Goal: Task Accomplishment & Management: Manage account settings

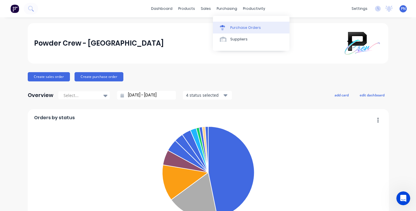
click at [226, 27] on div at bounding box center [224, 27] width 9 height 5
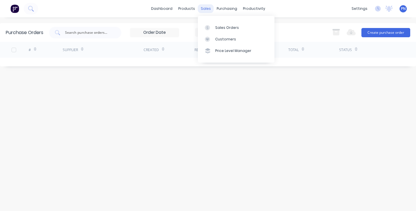
click at [206, 9] on div "sales" at bounding box center [206, 8] width 16 height 9
click at [216, 27] on div "Sales Orders" at bounding box center [227, 27] width 24 height 5
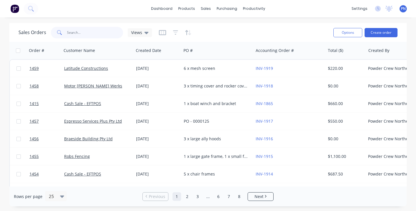
click at [103, 31] on input "text" at bounding box center [95, 33] width 56 height 12
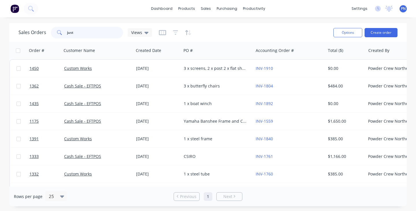
type input "just"
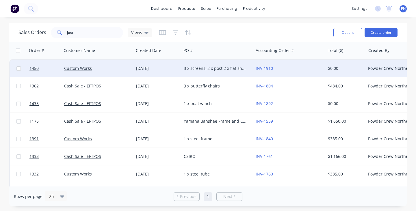
drag, startPoint x: 103, startPoint y: 30, endPoint x: 210, endPoint y: 68, distance: 113.5
click at [210, 68] on div "3 x screens, 2 x post 2 x flat sheet" at bounding box center [216, 69] width 64 height 6
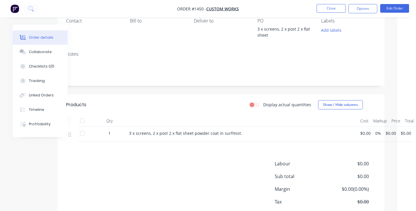
scroll to position [75, 19]
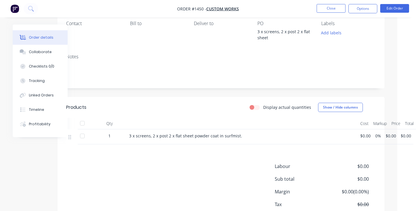
click at [362, 136] on span "$0.00" at bounding box center [365, 136] width 10 height 6
click at [365, 135] on span "$0.00" at bounding box center [365, 136] width 10 height 6
click at [392, 9] on button "Edit Order" at bounding box center [394, 8] width 29 height 9
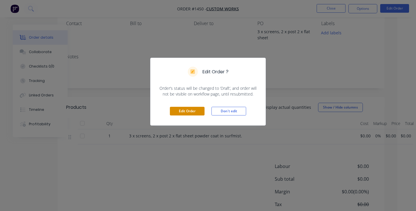
click at [189, 108] on button "Edit Order" at bounding box center [187, 111] width 35 height 9
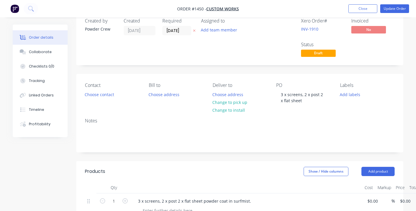
scroll to position [63, 0]
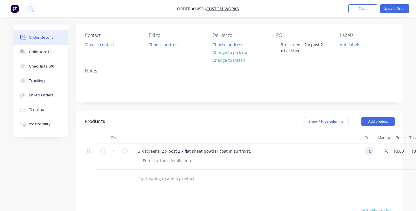
click at [372, 151] on input "0" at bounding box center [370, 151] width 7 height 8
type input "$1,450.00"
click at [336, 171] on div at bounding box center [235, 179] width 208 height 19
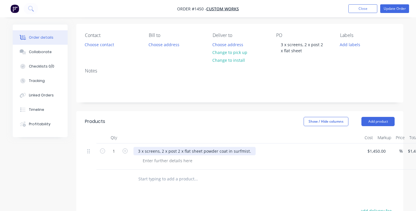
click at [145, 152] on div "3 x screens, 2 x post 2 x flat sheet powder coat in surfmist." at bounding box center [194, 151] width 122 height 8
click at [223, 152] on div "3 x Aluminium screens, 2 x post 2 x flat sheet powder coat in surfmist." at bounding box center [205, 151] width 145 height 8
click at [289, 152] on div "3 x Aluminium screens, 2 x post 2 x flat sheet prep and powder coat in surfmist." at bounding box center [215, 151] width 164 height 8
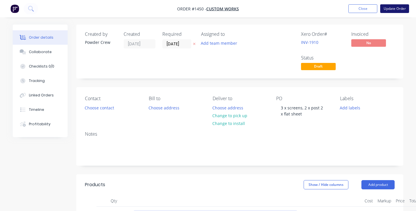
scroll to position [0, 0]
click at [395, 7] on button "Update Order" at bounding box center [394, 8] width 29 height 9
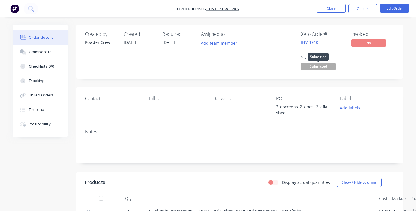
click at [308, 67] on span "Submitted" at bounding box center [318, 66] width 35 height 7
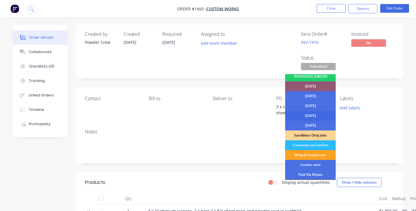
scroll to position [41, 0]
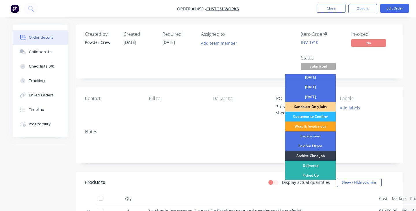
click at [316, 126] on div "Wrap & Invoice out" at bounding box center [310, 127] width 51 height 10
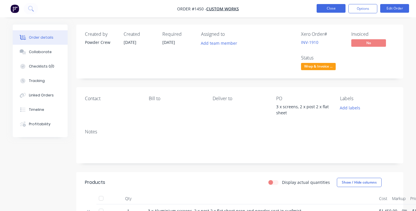
click at [327, 8] on button "Close" at bounding box center [331, 8] width 29 height 9
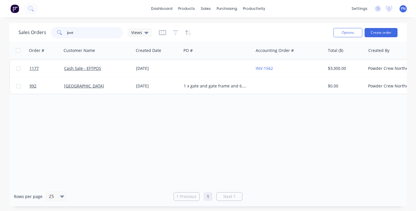
click at [106, 29] on input "just" at bounding box center [95, 33] width 56 height 12
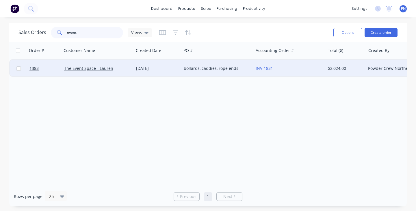
type input "event"
click at [172, 66] on div "[DATE]" at bounding box center [157, 69] width 43 height 6
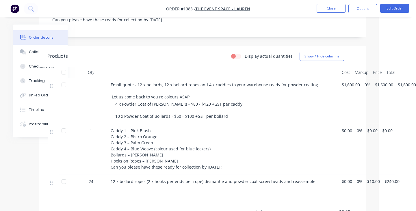
scroll to position [147, 37]
click at [373, 178] on span "$10.00" at bounding box center [373, 181] width 13 height 6
click at [395, 1] on nav "Order #1383 - The Event Space - Lauren Close Options Edit Order" at bounding box center [208, 8] width 416 height 17
click at [395, 7] on button "Edit Order" at bounding box center [394, 8] width 29 height 9
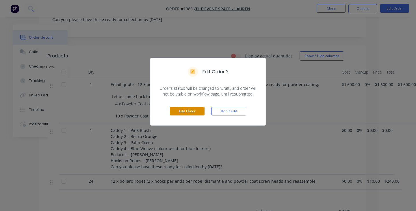
click at [189, 111] on button "Edit Order" at bounding box center [187, 111] width 35 height 9
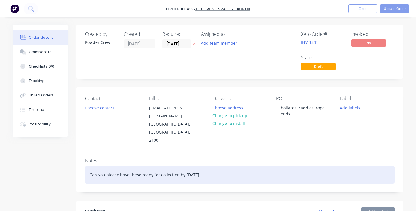
type input "$1,600.00"
type input "$10.00"
type input "$240.00"
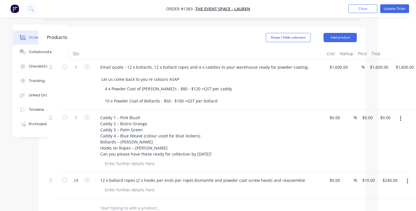
scroll to position [178, 38]
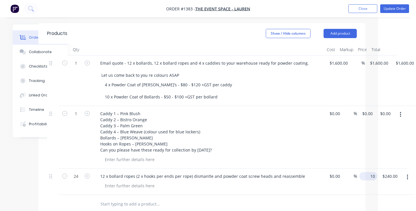
click at [367, 172] on input "10" at bounding box center [370, 176] width 16 height 8
type input "$15.00"
type input "$360.00"
click at [346, 195] on div at bounding box center [202, 204] width 310 height 19
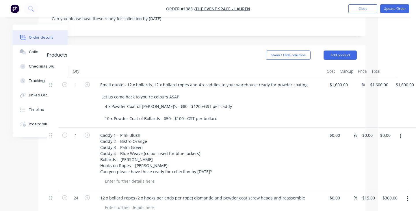
scroll to position [154, 38]
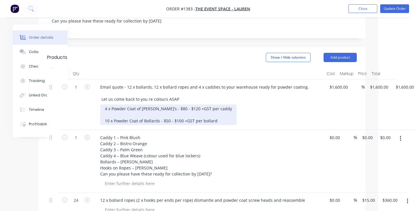
click at [109, 105] on div "4 x Powder Coat of [PERSON_NAME]’s - $80 - $120 +GST per caddy 10 x Powder Coat…" at bounding box center [168, 115] width 136 height 21
drag, startPoint x: 216, startPoint y: 105, endPoint x: 106, endPoint y: 102, distance: 110.1
click at [106, 105] on div "4 x Powder Coat of [PERSON_NAME]’s - $80 - $120 +GST per caddy 12 x Powder Coat…" at bounding box center [168, 115] width 136 height 21
copy div "12 x Powder Coat of Bollards - $50 - $100 +GST per bollard"
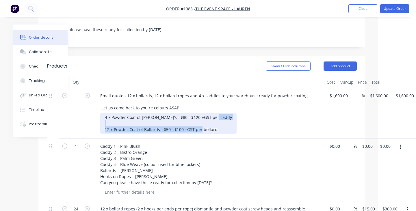
scroll to position [109, 38]
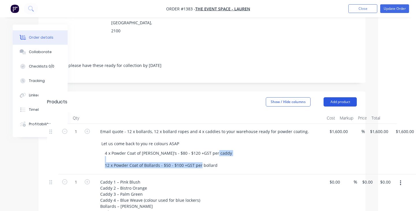
click at [343, 97] on button "Add product" at bounding box center [340, 101] width 33 height 9
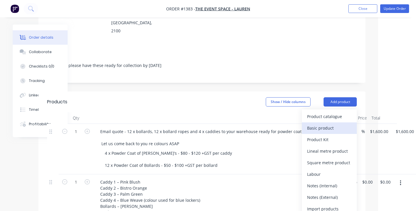
click at [324, 124] on div "Basic product" at bounding box center [329, 128] width 44 height 8
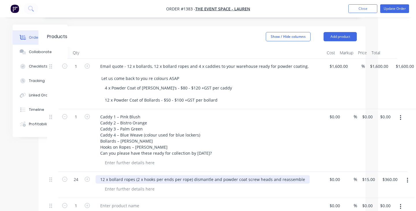
scroll to position [186, 38]
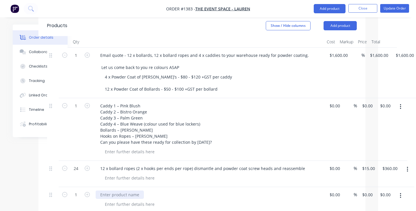
click at [117, 191] on div at bounding box center [120, 195] width 48 height 8
paste div
type input "12"
click at [337, 187] on div "12 12 x Powder Coat of Bollards - $50 - $100 +GST per bollard $0.00 % $0.00 $0.…" at bounding box center [202, 200] width 310 height 26
type input "$100.00"
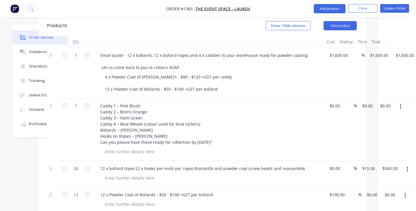
type input "$100.00"
type input "$1,200.00"
click at [294, 191] on div "12 x Powder Coat of Bollards - $50 - $100 +GST per bollard" at bounding box center [209, 195] width 226 height 8
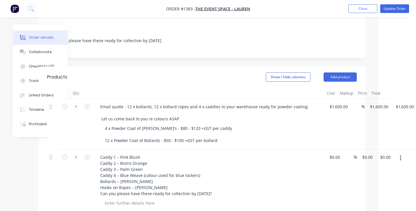
scroll to position [138, 38]
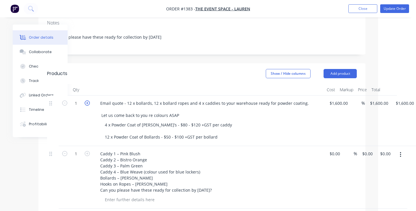
click at [87, 101] on icon "button" at bounding box center [87, 103] width 5 height 5
type input "2"
type input "$3,200.00"
click at [87, 101] on icon "button" at bounding box center [87, 103] width 5 height 5
type input "3"
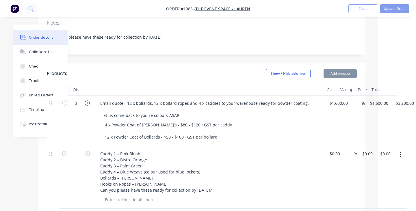
type input "$4,800.00"
click at [87, 101] on icon "button" at bounding box center [87, 103] width 5 height 5
type input "4"
type input "$6,400.00"
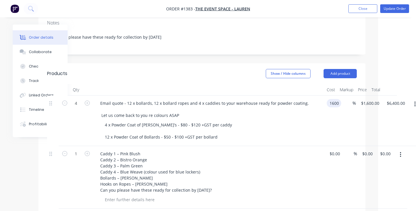
click at [334, 99] on input "1600" at bounding box center [335, 103] width 12 height 8
type input "$120.00"
type input "$480.00"
click at [303, 121] on div "4 x Powder Coat of [PERSON_NAME]’s - $80 - $120 +GST per caddy 12 x Powder Coat…" at bounding box center [211, 131] width 222 height 21
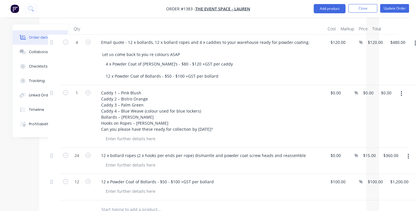
scroll to position [187, 37]
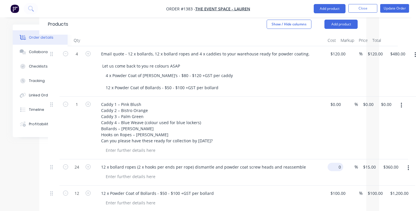
click at [336, 163] on input "0" at bounding box center [336, 167] width 13 height 8
type input "$15.00"
click at [339, 161] on div "24 12 x bollard ropes (2 x hooks per ends per rope) dismantle and powder coat s…" at bounding box center [203, 172] width 310 height 26
click at [358, 159] on div "24 12 x bollard ropes (2 x hooks per ends per rope) dismantle and powder coat s…" at bounding box center [203, 172] width 310 height 26
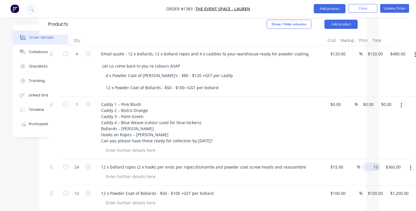
click at [358, 159] on div "24 12 x bollard ropes (2 x hooks per ends per rope) dismantle and powder coat s…" at bounding box center [203, 172] width 310 height 26
type input "$0.00"
type input "-100"
type input "$0.00"
click at [346, 159] on div "-100 %" at bounding box center [352, 172] width 15 height 26
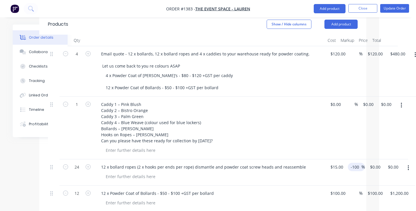
click at [362, 164] on span "%" at bounding box center [362, 167] width 3 height 7
type input "-"
type input "0"
type input "$15.00"
type input "$360.00"
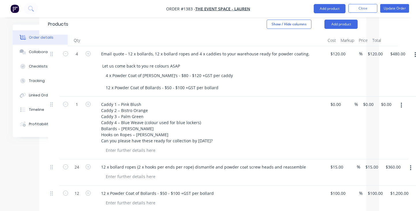
click at [350, 127] on div "%" at bounding box center [350, 128] width 15 height 63
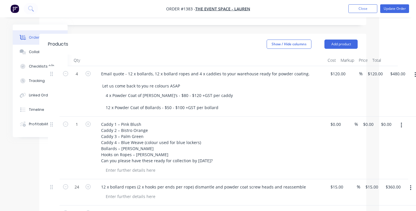
scroll to position [166, 37]
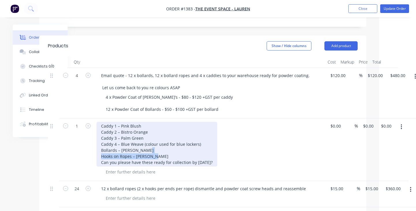
drag, startPoint x: 160, startPoint y: 140, endPoint x: 101, endPoint y: 141, distance: 59.2
click at [101, 141] on div "Caddy 1 – Pink Blush Caddy 2 – Bistro Orange Caddy 3 – Palm Green Caddy 4 – Blu…" at bounding box center [156, 144] width 121 height 45
copy div "Hooks on Ropes – [PERSON_NAME]"
click at [162, 139] on div "Caddy 1 – Pink Blush Caddy 2 – Bistro Orange Caddy 3 – Palm Green Caddy 4 – Blu…" at bounding box center [156, 144] width 121 height 45
drag, startPoint x: 159, startPoint y: 141, endPoint x: 136, endPoint y: 141, distance: 22.8
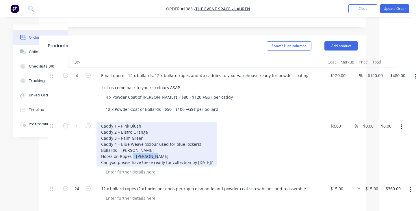
click at [136, 141] on div "Caddy 1 – Pink Blush Caddy 2 – Bistro Orange Caddy 3 – Palm Green Caddy 4 – Blu…" at bounding box center [156, 144] width 121 height 45
copy div "[PERSON_NAME]"
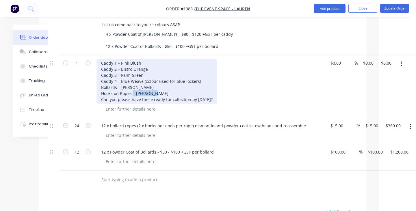
scroll to position [234, 37]
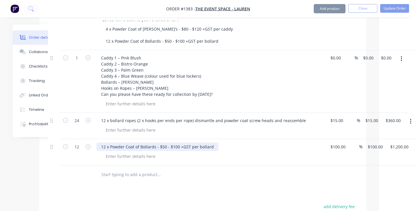
click at [215, 143] on div "12 x Powder Coat of Bollards - $50 - $100 +GST per bollard" at bounding box center [157, 147] width 122 height 8
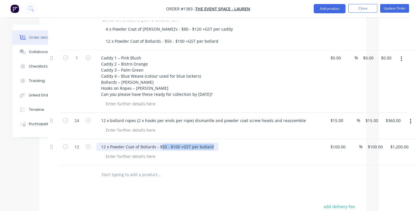
drag, startPoint x: 215, startPoint y: 130, endPoint x: 161, endPoint y: 129, distance: 54.6
click at [161, 143] on div "12 x Powder Coat of Bollards - $50 - $100 +GST per bollard" at bounding box center [157, 147] width 122 height 8
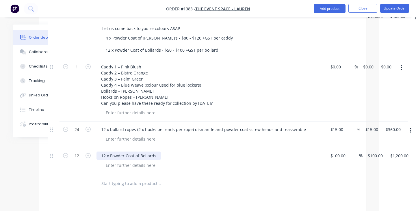
scroll to position [224, 37]
drag, startPoint x: 226, startPoint y: 140, endPoint x: 157, endPoint y: 140, distance: 69.0
click at [157, 152] on div "12 x Powder Coat of Bollards prep and powder coat in [PERSON_NAME]." at bounding box center [170, 156] width 148 height 8
copy div "prep and powder coat in [PERSON_NAME]."
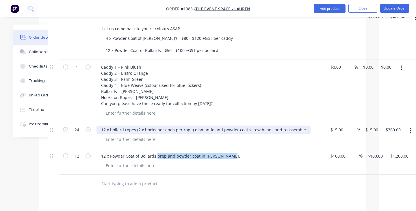
drag, startPoint x: 302, startPoint y: 113, endPoint x: 302, endPoint y: 117, distance: 3.5
click at [302, 126] on div "12 x bollard ropes (2 x hooks per ends per rope) dismantle and powder coat scre…" at bounding box center [203, 130] width 214 height 8
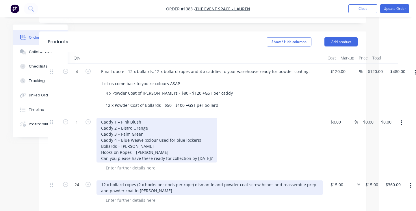
scroll to position [167, 37]
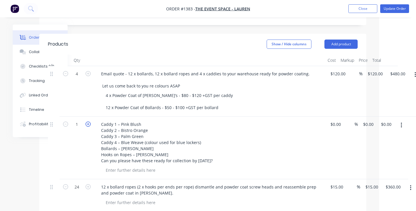
click at [88, 122] on icon "button" at bounding box center [87, 124] width 5 height 5
type input "4"
click at [332, 120] on input "0" at bounding box center [336, 124] width 13 height 8
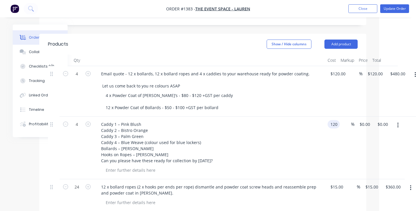
type input "$120.00"
type input "$480.00"
click at [324, 123] on div "Caddy 1 – Pink Blush Caddy 2 – Bistro Orange Caddy 3 – Palm Green Caddy 4 – Blu…" at bounding box center [209, 148] width 231 height 63
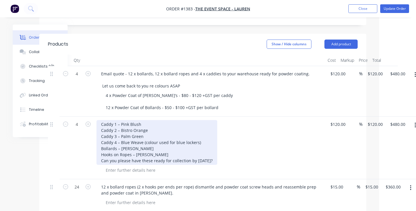
drag, startPoint x: 242, startPoint y: 144, endPoint x: 99, endPoint y: 132, distance: 143.8
click at [99, 132] on div "Caddy 1 – Pink Blush Caddy 2 – Bistro Orange Caddy 3 – Palm Green Caddy 4 – Blu…" at bounding box center [156, 142] width 121 height 45
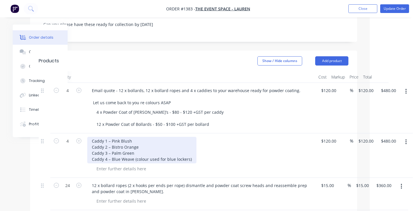
scroll to position [148, 46]
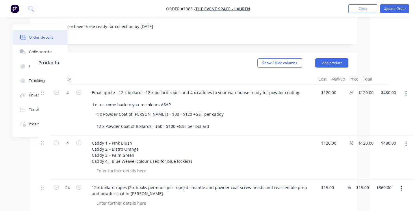
click at [406, 91] on icon "button" at bounding box center [405, 93] width 1 height 5
click at [373, 139] on div "Delete" at bounding box center [385, 143] width 44 height 8
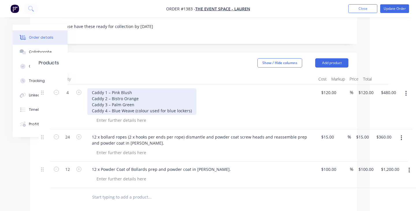
click at [192, 94] on div "Caddy 1 – Pink Blush Caddy 2 – Bistro Orange Caddy 3 – Palm Green Caddy 4 – Blu…" at bounding box center [141, 101] width 109 height 27
drag, startPoint x: 192, startPoint y: 94, endPoint x: 135, endPoint y: 96, distance: 56.6
click at [135, 96] on div "Caddy 1 – Pink Blush Caddy 2 – Bistro Orange Caddy 3 – Palm Green Caddy 4 – Blu…" at bounding box center [141, 101] width 109 height 27
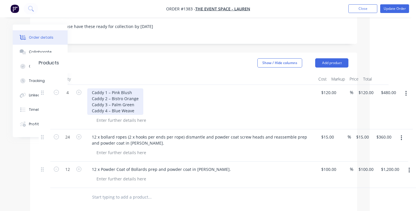
click at [92, 88] on div "Caddy 1 – Pink Blush Caddy 2 – Bistro Orange Caddy 3 – Palm Green Caddy 4 – Blu…" at bounding box center [115, 101] width 56 height 27
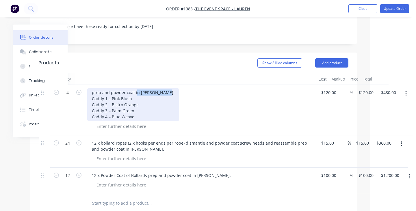
drag, startPoint x: 161, startPoint y: 76, endPoint x: 137, endPoint y: 76, distance: 24.6
click at [137, 88] on div "prep and powder coat in [PERSON_NAME]. Caddy 1 – Pink Blush Caddy 2 – Bistro Or…" at bounding box center [133, 104] width 92 height 33
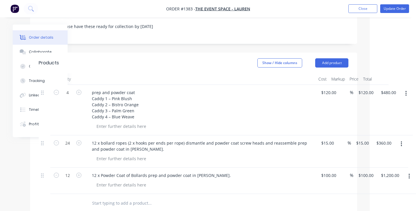
click at [160, 101] on div "prep and powder coat Caddy 1 – Pink Blush Caddy 2 – Bistro Orange Caddy 3 – Pal…" at bounding box center [200, 104] width 226 height 33
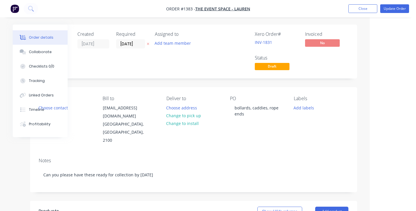
scroll to position [0, 46]
click at [396, 8] on button "Update Order" at bounding box center [394, 8] width 29 height 9
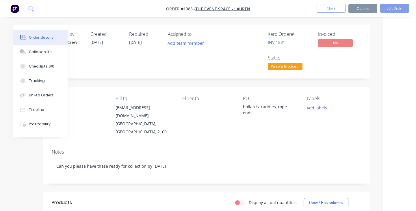
scroll to position [0, 0]
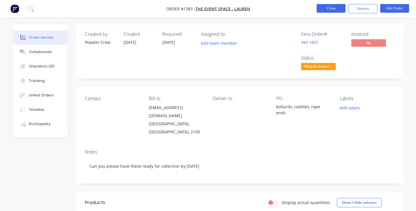
click at [332, 10] on button "Close" at bounding box center [331, 8] width 29 height 9
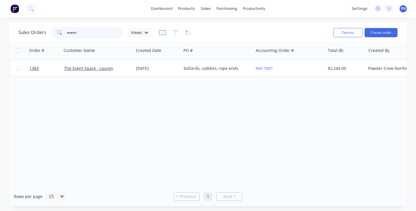
click at [87, 34] on input "event" at bounding box center [95, 33] width 56 height 12
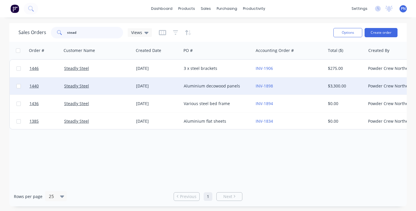
type input "stead"
click at [116, 85] on div "Steadly Steel" at bounding box center [96, 86] width 64 height 6
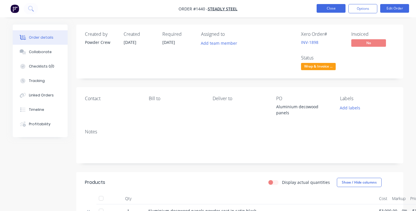
click at [328, 8] on button "Close" at bounding box center [331, 8] width 29 height 9
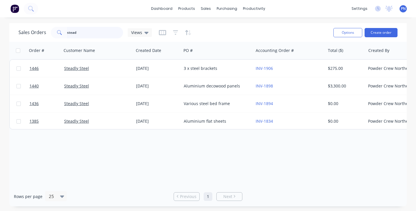
click at [98, 29] on input "stead" at bounding box center [95, 33] width 56 height 12
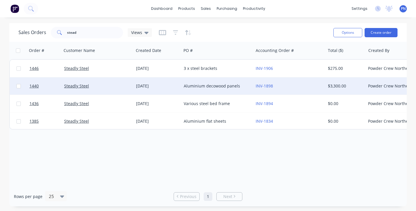
click at [101, 83] on div "Steadly Steel" at bounding box center [98, 85] width 72 height 17
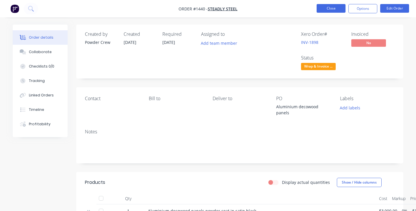
click at [322, 8] on button "Close" at bounding box center [331, 8] width 29 height 9
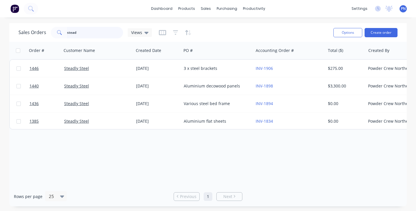
click at [96, 35] on input "stead" at bounding box center [95, 33] width 56 height 12
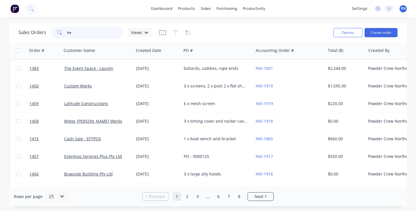
click at [80, 36] on input "he" at bounding box center [95, 33] width 56 height 12
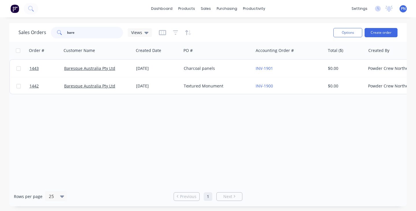
click at [94, 35] on input "bare" at bounding box center [95, 33] width 56 height 12
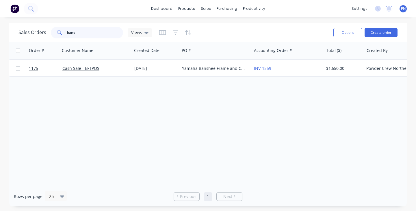
scroll to position [0, 2]
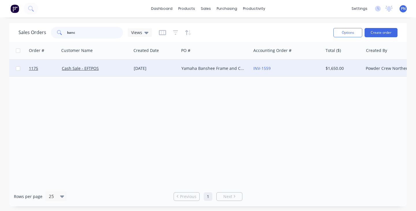
type input "banc"
click at [284, 71] on div "INV-1559" at bounding box center [287, 68] width 72 height 17
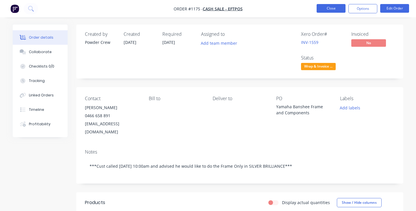
click at [323, 7] on button "Close" at bounding box center [331, 8] width 29 height 9
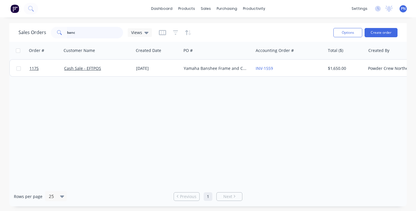
click at [98, 32] on input "banc" at bounding box center [95, 33] width 56 height 12
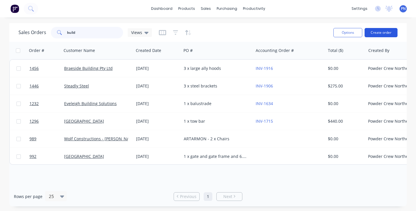
type input "build"
click at [382, 33] on button "Create order" at bounding box center [381, 32] width 33 height 9
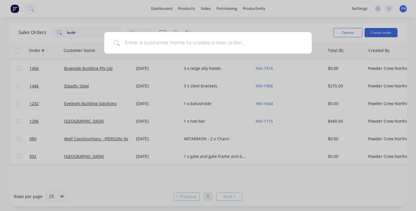
click at [188, 42] on input at bounding box center [211, 43] width 183 height 22
type input "c"
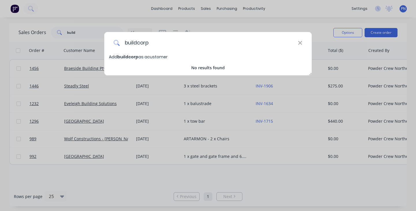
click at [167, 38] on input "buildcorp" at bounding box center [209, 43] width 178 height 22
click at [166, 42] on input "buildcorp" at bounding box center [209, 43] width 178 height 22
type input "buildcorp"
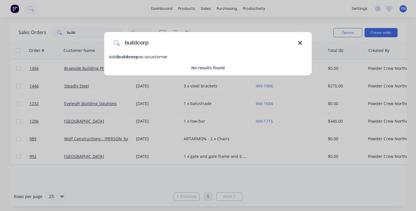
click at [301, 44] on icon at bounding box center [300, 43] width 4 height 4
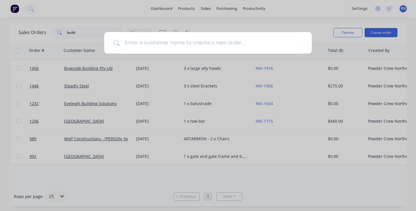
click at [97, 30] on div at bounding box center [208, 105] width 416 height 211
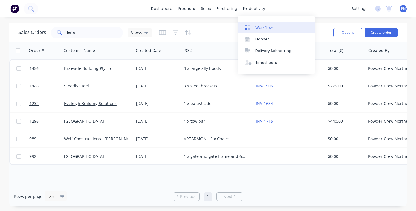
click at [251, 25] on div at bounding box center [249, 27] width 9 height 5
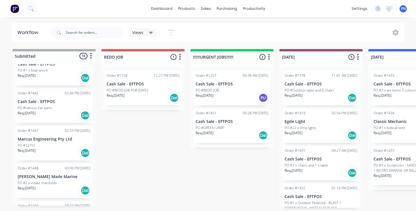
scroll to position [149, 0]
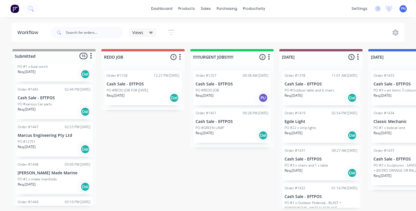
click at [64, 144] on div "Req. [DATE] Del" at bounding box center [54, 149] width 73 height 10
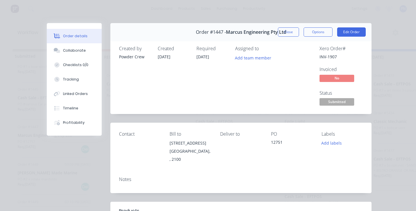
scroll to position [0, 0]
click at [336, 101] on span "Submitted" at bounding box center [336, 101] width 35 height 7
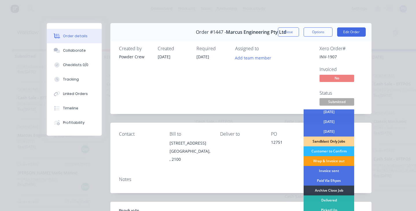
scroll to position [42, 0]
click at [323, 158] on div "Wrap & Invoice out" at bounding box center [329, 161] width 51 height 10
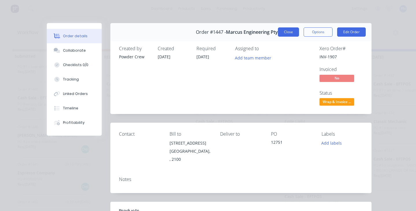
click at [289, 31] on button "Close" at bounding box center [288, 31] width 21 height 9
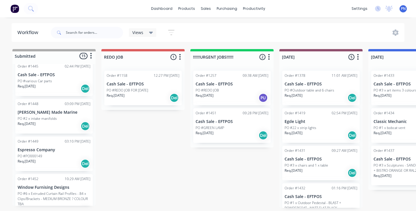
scroll to position [174, 0]
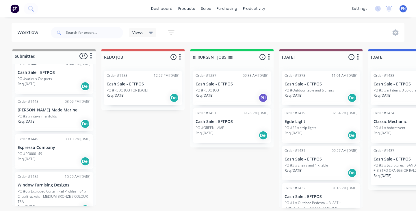
click at [65, 151] on div "PO #PO000149" at bounding box center [54, 153] width 73 height 5
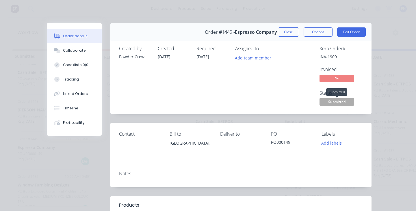
click at [344, 102] on span "Submitted" at bounding box center [336, 101] width 35 height 7
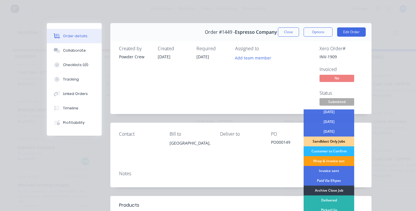
scroll to position [42, 0]
click at [326, 157] on div "Wrap & Invoice out" at bounding box center [329, 161] width 51 height 10
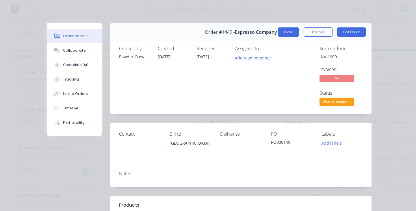
click at [286, 36] on button "Close" at bounding box center [288, 31] width 21 height 9
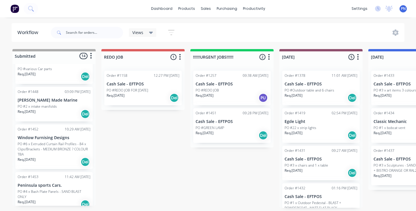
scroll to position [184, 0]
click at [70, 157] on div "Req. [DATE] Del" at bounding box center [54, 162] width 73 height 10
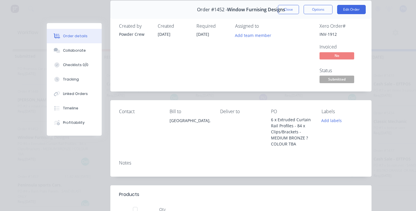
scroll to position [4, 0]
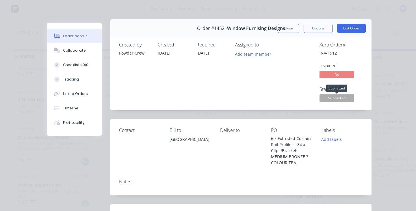
click at [332, 98] on span "Submitted" at bounding box center [336, 97] width 35 height 7
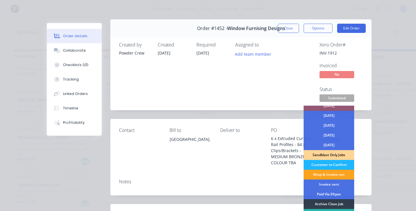
scroll to position [30, 0]
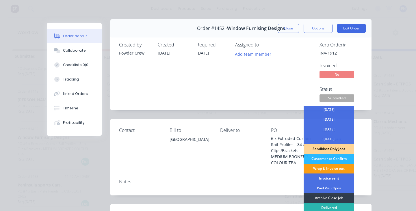
click at [324, 170] on div "Wrap & Invoice out" at bounding box center [329, 169] width 51 height 10
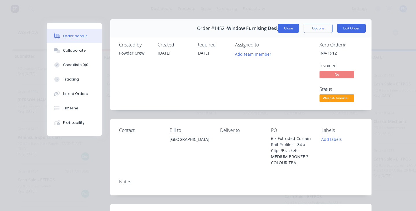
click at [287, 30] on button "Close" at bounding box center [288, 28] width 21 height 9
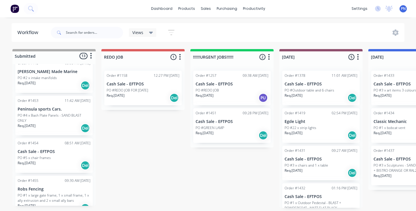
scroll to position [214, 0]
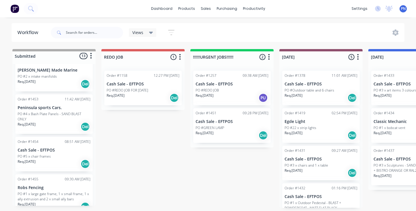
click at [64, 122] on div "Req. [DATE] Del" at bounding box center [54, 127] width 73 height 10
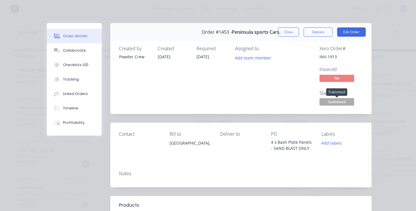
click at [345, 104] on span "Submitted" at bounding box center [336, 101] width 35 height 7
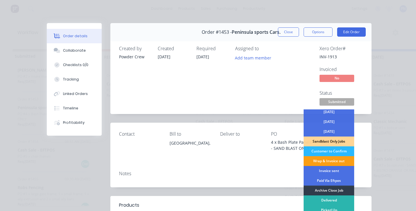
scroll to position [42, 0]
click at [332, 161] on div "Wrap & Invoice out" at bounding box center [329, 161] width 51 height 10
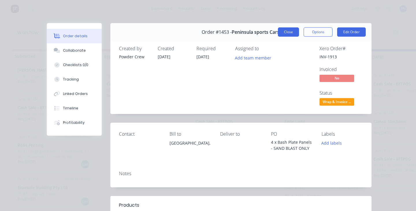
click at [294, 31] on button "Close" at bounding box center [288, 31] width 21 height 9
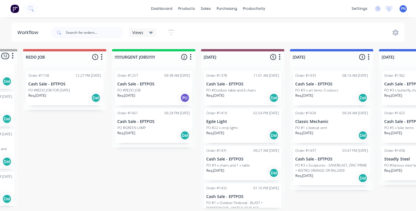
scroll to position [0, 113]
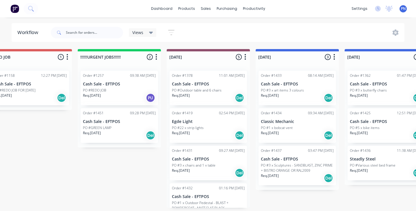
click at [221, 135] on div "Req. [DATE] Del" at bounding box center [208, 136] width 73 height 10
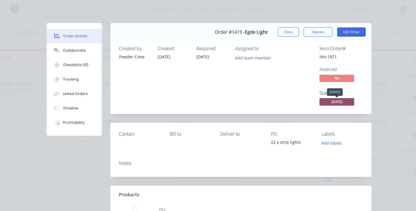
click at [342, 103] on span "[DATE]" at bounding box center [336, 101] width 35 height 7
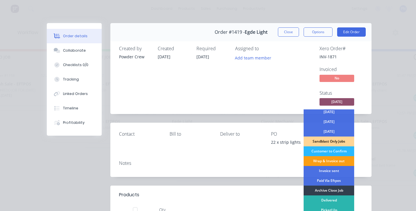
scroll to position [42, 0]
click at [330, 161] on div "Wrap & Invoice out" at bounding box center [329, 161] width 51 height 10
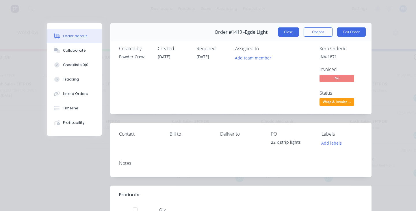
click at [292, 34] on button "Close" at bounding box center [288, 31] width 21 height 9
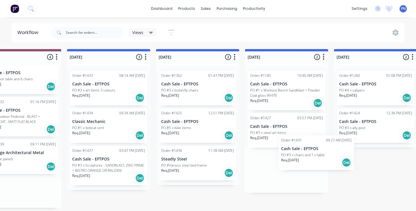
scroll to position [0, 302]
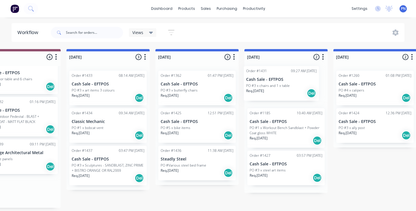
drag, startPoint x: 204, startPoint y: 123, endPoint x: 281, endPoint y: 92, distance: 82.8
click at [281, 92] on div "Submitted 12 Status colour #ADADAD hex #ADADAD Save Cancel Summaries Total orde…" at bounding box center [385, 128] width 1382 height 159
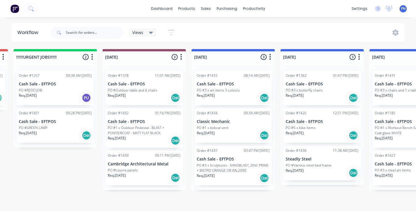
scroll to position [0, 177]
click at [150, 176] on div "Req. [DATE] Del" at bounding box center [144, 178] width 73 height 10
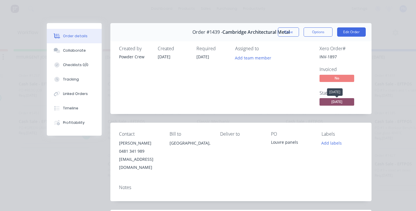
click at [349, 100] on span "[DATE]" at bounding box center [336, 101] width 35 height 7
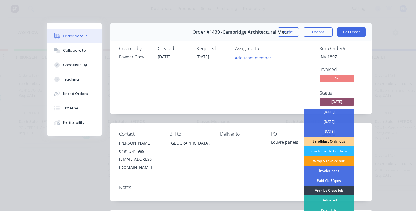
scroll to position [42, 0]
click at [328, 161] on div "Wrap & Invoice out" at bounding box center [329, 161] width 51 height 10
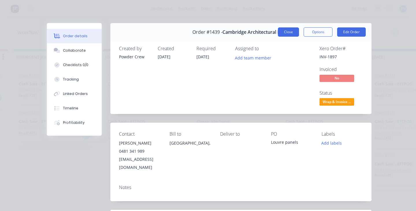
click at [288, 28] on button "Close" at bounding box center [288, 31] width 21 height 9
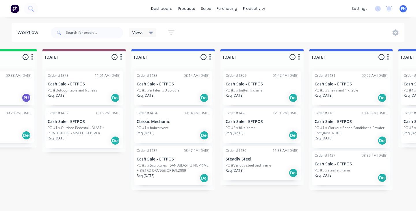
scroll to position [0, 241]
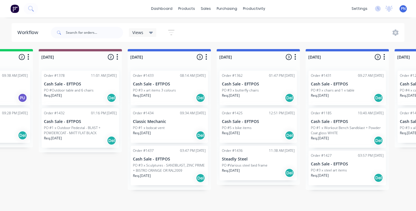
click at [174, 99] on div "Req. [DATE] Del" at bounding box center [169, 98] width 73 height 10
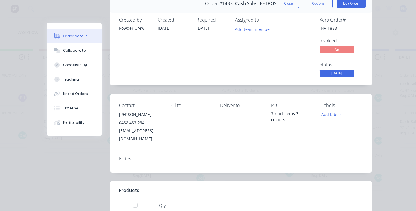
scroll to position [18, 0]
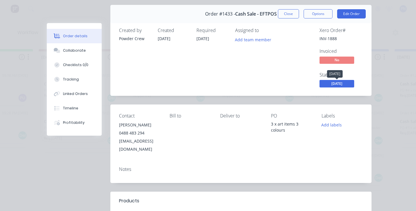
click at [334, 83] on span "[DATE]" at bounding box center [336, 83] width 35 height 7
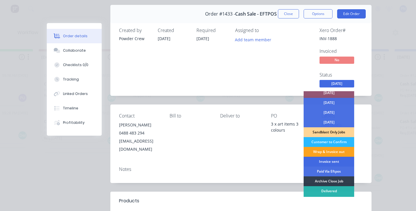
scroll to position [38, 0]
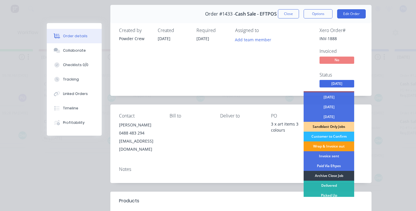
click at [318, 147] on div "Wrap & Invoice out" at bounding box center [329, 147] width 51 height 10
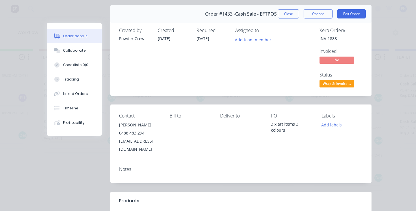
click at [281, 9] on div "Order #1433 - Cash Sale - EFTPOS Close Options Edit Order" at bounding box center [240, 14] width 261 height 18
click at [285, 15] on button "Close" at bounding box center [288, 13] width 21 height 9
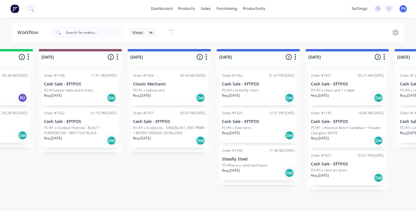
click at [173, 134] on p "PO #3 x Sculptures - SANDBLAST, ZINC PRIME + BISTRO ORANGE OR RAL2009" at bounding box center [169, 130] width 73 height 10
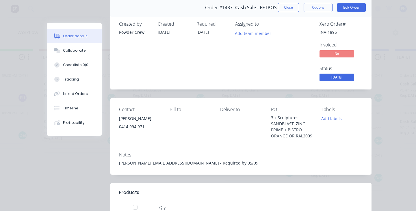
scroll to position [11, 0]
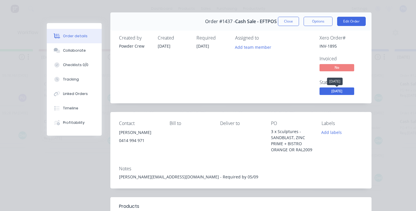
click at [347, 93] on span "[DATE]" at bounding box center [336, 91] width 35 height 7
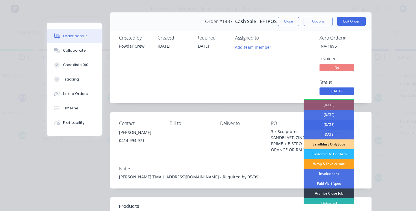
scroll to position [42, 0]
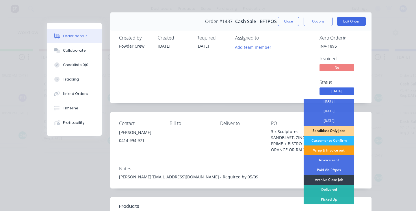
click at [328, 150] on div "Wrap & Invoice out" at bounding box center [329, 151] width 51 height 10
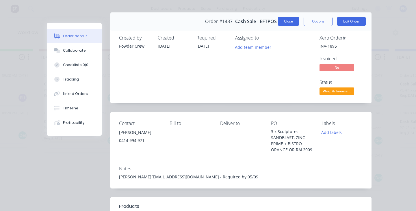
click at [291, 21] on button "Close" at bounding box center [288, 21] width 21 height 9
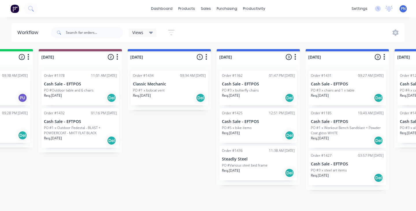
click at [175, 97] on div "Req. [DATE] Del" at bounding box center [169, 98] width 73 height 10
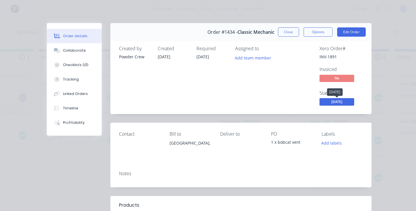
click at [346, 101] on span "[DATE]" at bounding box center [336, 101] width 35 height 7
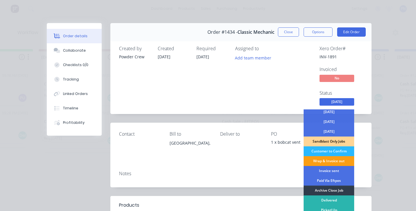
click at [327, 161] on div "Wrap & Invoice out" at bounding box center [329, 161] width 51 height 10
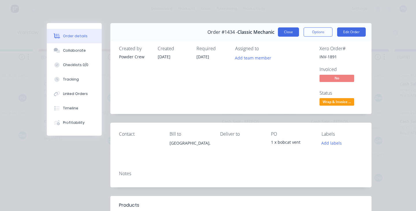
click at [291, 34] on button "Close" at bounding box center [288, 31] width 21 height 9
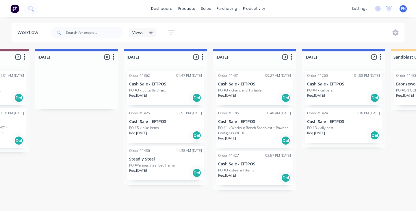
scroll to position [0, 336]
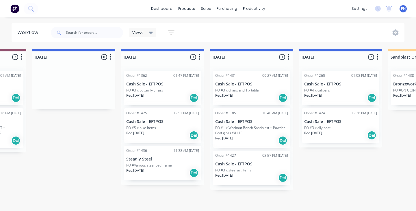
click at [169, 174] on div "Req. [DATE] Del" at bounding box center [162, 173] width 73 height 10
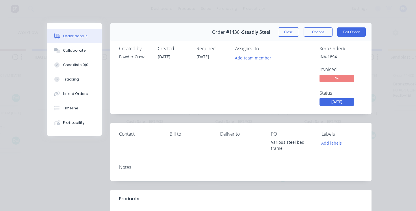
click at [340, 98] on div "Status [DATE]" at bounding box center [340, 98] width 43 height 17
click at [340, 102] on span "[DATE]" at bounding box center [336, 101] width 35 height 7
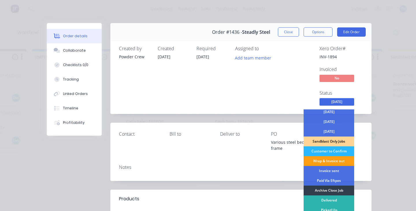
scroll to position [42, 0]
click at [327, 160] on div "Wrap & Invoice out" at bounding box center [329, 161] width 51 height 10
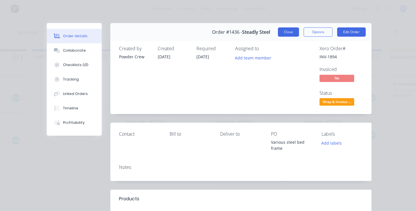
click at [293, 30] on button "Close" at bounding box center [288, 31] width 21 height 9
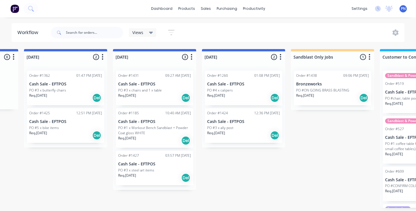
scroll to position [0, 435]
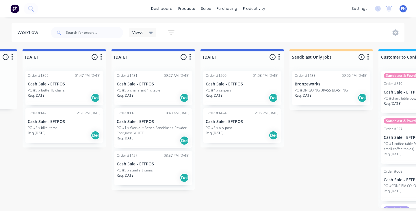
click at [240, 95] on div "Req. [DATE] Del" at bounding box center [242, 98] width 73 height 10
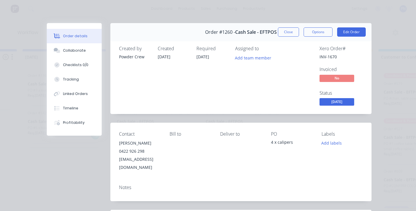
click at [345, 99] on span "[DATE]" at bounding box center [336, 101] width 35 height 7
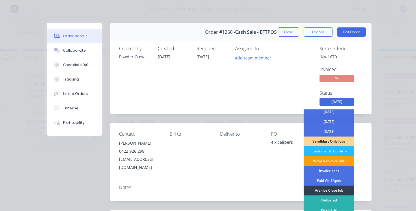
scroll to position [42, 0]
click at [326, 162] on div "Wrap & Invoice out" at bounding box center [329, 161] width 51 height 10
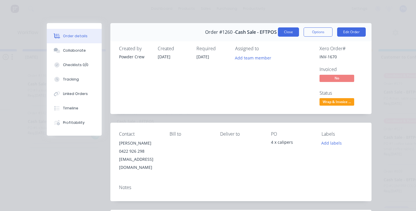
click at [289, 32] on button "Close" at bounding box center [288, 31] width 21 height 9
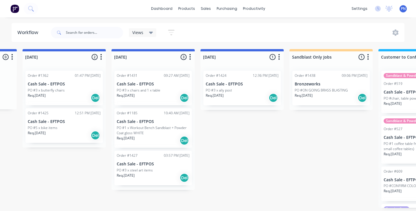
click at [240, 99] on div "Req. [DATE] Del" at bounding box center [242, 98] width 73 height 10
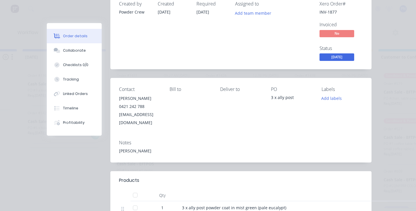
scroll to position [39, 0]
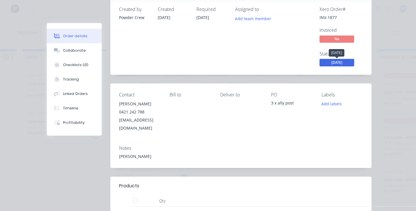
click at [332, 62] on span "[DATE]" at bounding box center [336, 62] width 35 height 7
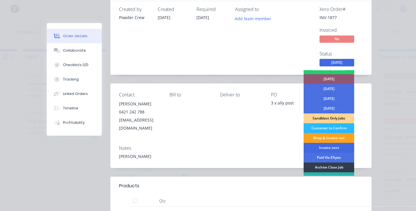
scroll to position [27, 0]
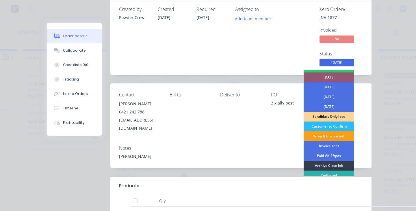
click at [318, 134] on div "Wrap & Invoice out" at bounding box center [329, 136] width 51 height 10
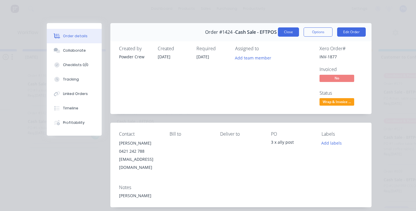
scroll to position [0, 0]
click at [288, 31] on button "Close" at bounding box center [288, 31] width 21 height 9
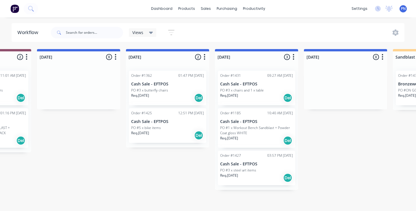
scroll to position [0, 318]
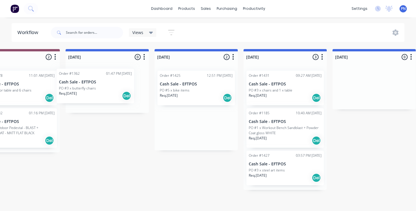
drag, startPoint x: 194, startPoint y: 93, endPoint x: 106, endPoint y: 91, distance: 87.5
click at [106, 91] on div "Submitted 12 Status colour #ADADAD hex #ADADAD Save Cancel Summaries Total orde…" at bounding box center [384, 128] width 1382 height 159
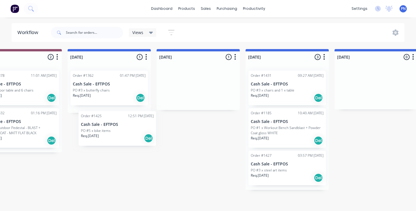
drag, startPoint x: 188, startPoint y: 89, endPoint x: 105, endPoint y: 131, distance: 93.9
click at [105, 131] on div "Submitted 12 Status colour #ADADAD hex #ADADAD Save Cancel Summaries Total orde…" at bounding box center [386, 128] width 1382 height 159
drag, startPoint x: 196, startPoint y: 84, endPoint x: 107, endPoint y: 136, distance: 102.9
click at [107, 136] on div "Submitted 12 Status colour #ADADAD hex #ADADAD Save Cancel Summaries Total orde…" at bounding box center [386, 128] width 1382 height 159
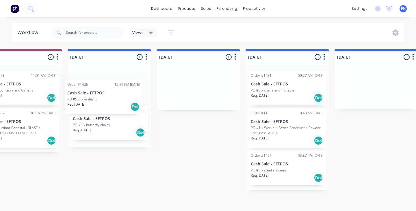
drag, startPoint x: 174, startPoint y: 90, endPoint x: 78, endPoint y: 98, distance: 96.2
click at [78, 99] on div "Submitted 12 Status colour #ADADAD hex #ADADAD Save Cancel Summaries Total orde…" at bounding box center [387, 128] width 1382 height 159
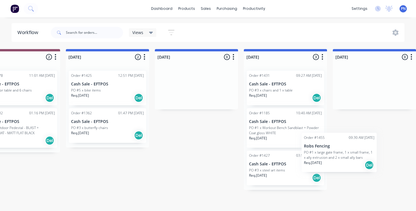
scroll to position [0, 312]
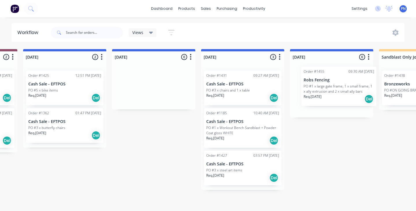
drag, startPoint x: 49, startPoint y: 118, endPoint x: 337, endPoint y: 88, distance: 289.3
click at [337, 88] on div "Submitted 12 Status colour #ADADAD hex #ADADAD Save Cancel Summaries Total orde…" at bounding box center [342, 128] width 1382 height 159
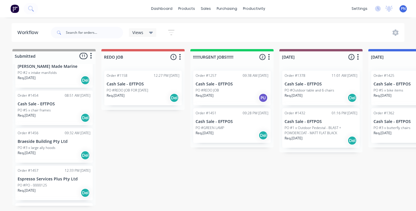
scroll to position [215, 0]
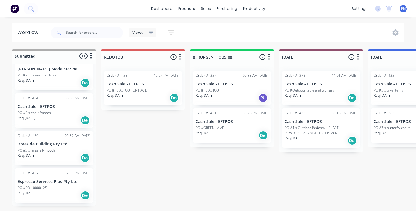
click at [62, 116] on div "Req. [DATE] Del" at bounding box center [54, 121] width 73 height 10
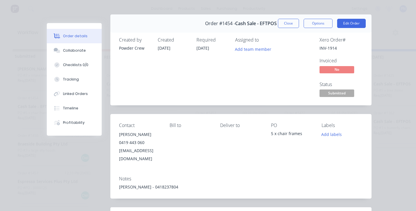
scroll to position [0, 0]
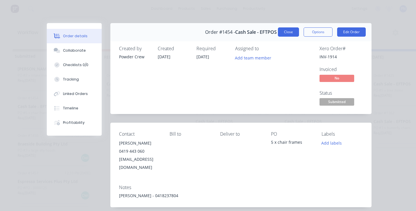
click at [289, 31] on button "Close" at bounding box center [288, 31] width 21 height 9
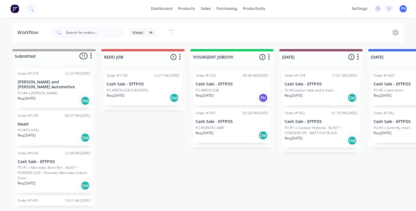
click at [58, 128] on div "PO #PO-0392" at bounding box center [54, 130] width 73 height 5
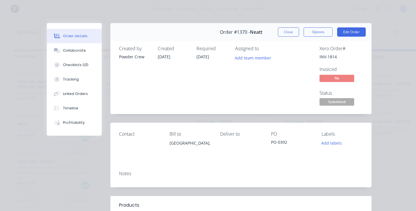
click at [341, 99] on span "Submitted" at bounding box center [336, 101] width 35 height 7
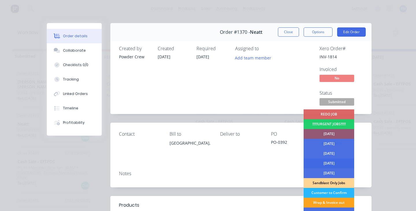
click at [331, 163] on div "[DATE]" at bounding box center [329, 164] width 51 height 10
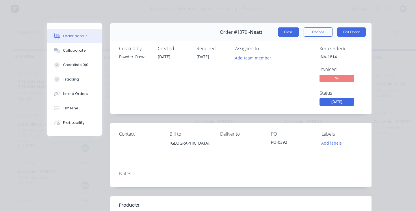
click at [290, 30] on button "Close" at bounding box center [288, 31] width 21 height 9
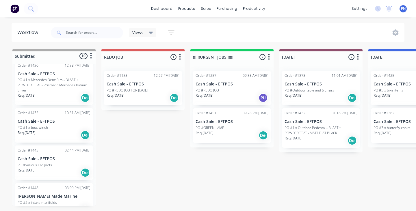
scroll to position [71, 0]
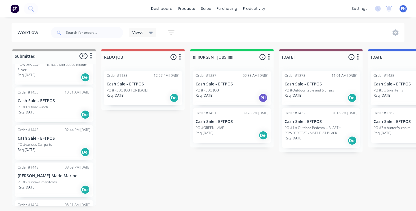
click at [63, 147] on div "Req. [DATE] Del" at bounding box center [54, 152] width 73 height 10
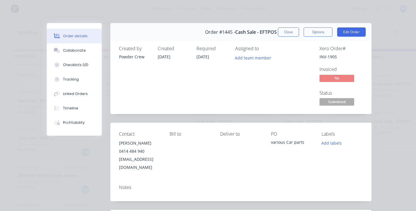
scroll to position [0, 0]
click at [335, 102] on span "Submitted" at bounding box center [336, 101] width 35 height 7
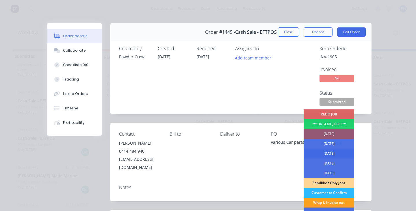
click at [327, 152] on div "[DATE]" at bounding box center [329, 154] width 51 height 10
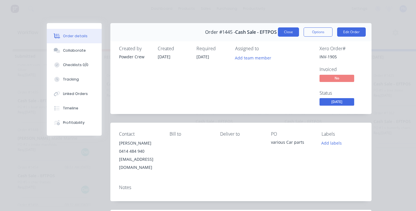
click at [291, 34] on button "Close" at bounding box center [288, 31] width 21 height 9
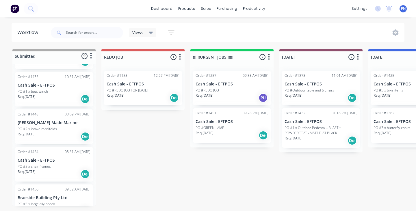
scroll to position [92, 0]
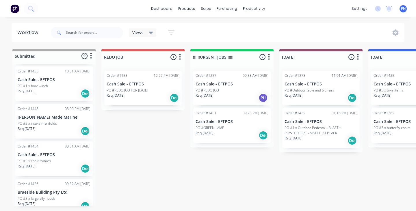
click at [66, 128] on div "Req. [DATE] Del" at bounding box center [54, 131] width 73 height 10
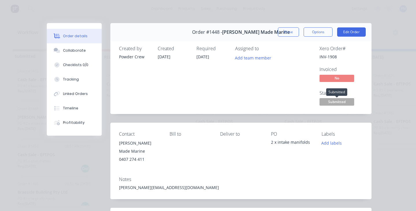
click at [335, 101] on span "Submitted" at bounding box center [336, 101] width 35 height 7
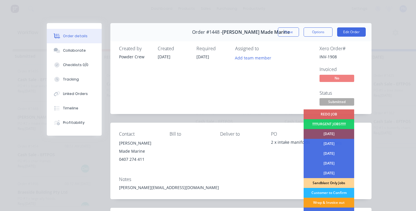
click at [326, 132] on div "[DATE]" at bounding box center [329, 134] width 51 height 10
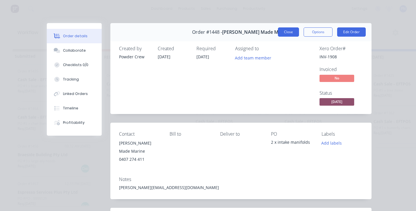
click at [289, 32] on button "Close" at bounding box center [288, 31] width 21 height 9
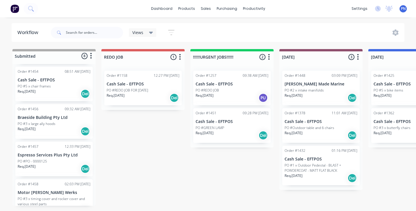
scroll to position [130, 0]
click at [68, 120] on div "PO #3 x large ally hoods" at bounding box center [54, 122] width 73 height 5
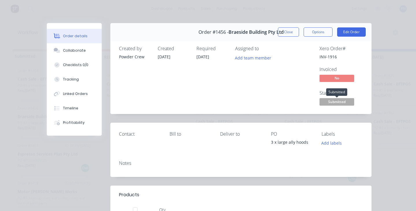
click at [337, 101] on span "Submitted" at bounding box center [336, 101] width 35 height 7
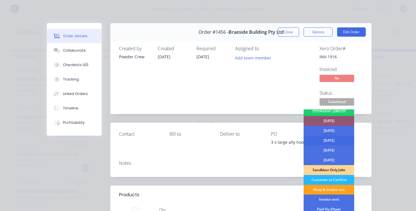
scroll to position [14, 0]
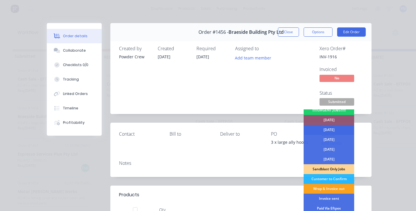
click at [329, 129] on div "[DATE]" at bounding box center [329, 130] width 51 height 10
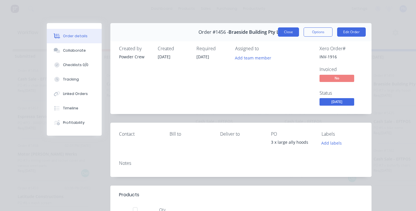
click at [291, 31] on button "Close" at bounding box center [288, 31] width 21 height 9
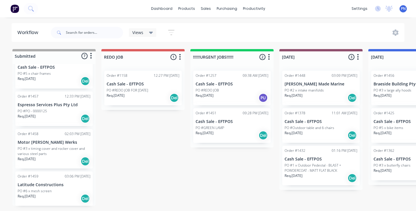
scroll to position [0, 0]
click at [60, 189] on div "PO #6 x mesh screen" at bounding box center [54, 191] width 73 height 5
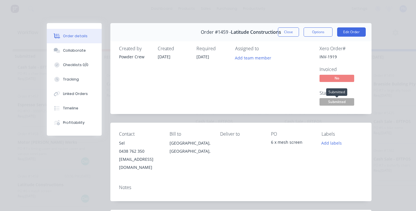
click at [335, 100] on span "Submitted" at bounding box center [336, 101] width 35 height 7
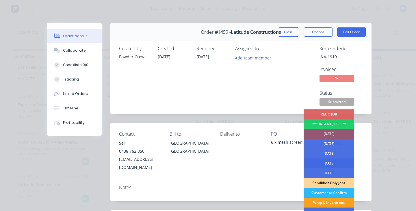
click at [327, 163] on div "[DATE]" at bounding box center [329, 164] width 51 height 10
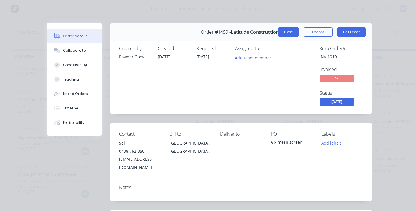
click at [285, 33] on button "Close" at bounding box center [288, 31] width 21 height 9
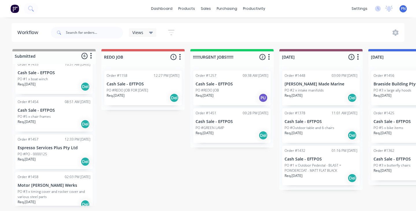
scroll to position [99, 0]
click at [58, 157] on div "Req. [DATE] Del" at bounding box center [54, 161] width 73 height 10
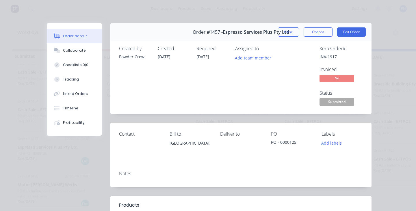
click at [330, 101] on span "Submitted" at bounding box center [336, 101] width 35 height 7
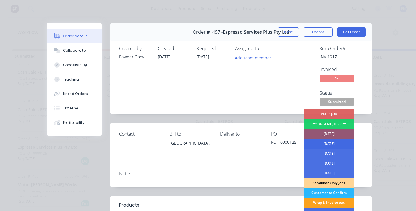
click at [320, 142] on div "[DATE]" at bounding box center [329, 144] width 51 height 10
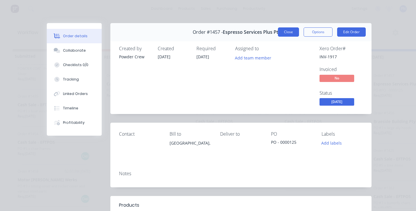
click at [288, 32] on button "Close" at bounding box center [288, 31] width 21 height 9
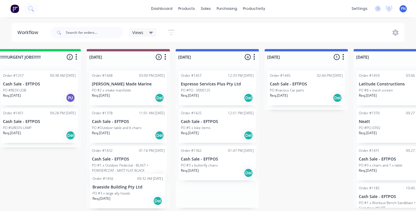
scroll to position [22, 0]
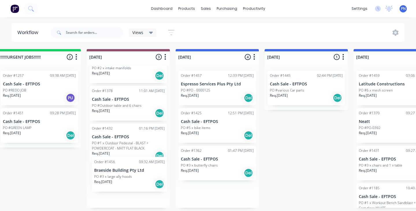
drag, startPoint x: 214, startPoint y: 129, endPoint x: 124, endPoint y: 178, distance: 102.4
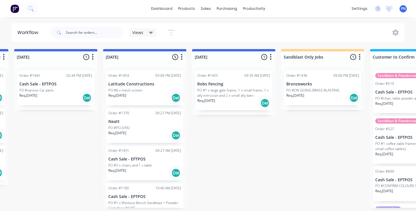
scroll to position [0, 0]
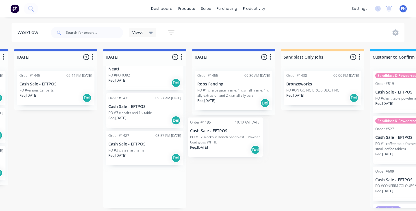
drag, startPoint x: 148, startPoint y: 158, endPoint x: 234, endPoint y: 145, distance: 87.1
click at [234, 145] on div "Submitted 5 Status colour #ADADAD hex #ADADAD Save Cancel Summaries Total order…" at bounding box center [244, 128] width 1382 height 159
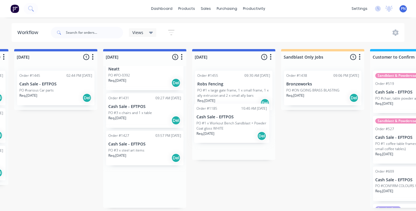
drag, startPoint x: 146, startPoint y: 163, endPoint x: 237, endPoint y: 135, distance: 94.2
click at [237, 136] on div "Submitted 5 Status colour #ADADAD hex #ADADAD Save Cancel Summaries Total order…" at bounding box center [244, 128] width 1382 height 159
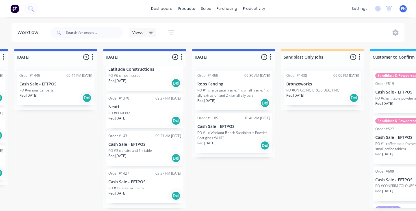
click at [139, 159] on div "Req. [DATE] Del" at bounding box center [144, 158] width 73 height 10
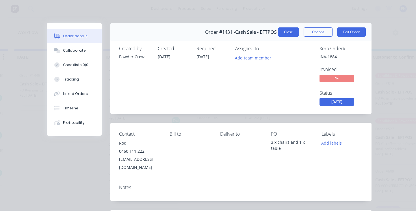
click at [291, 31] on button "Close" at bounding box center [288, 31] width 21 height 9
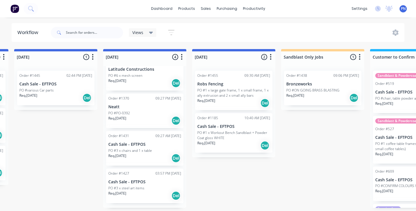
click at [142, 190] on p "PO #3 x steel art items" at bounding box center [126, 188] width 36 height 5
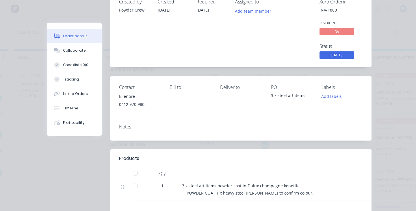
scroll to position [27, 0]
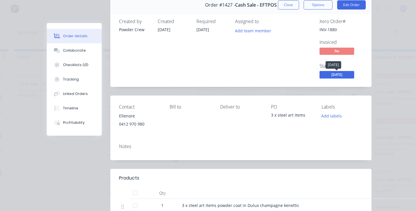
click at [341, 75] on span "[DATE]" at bounding box center [336, 74] width 35 height 7
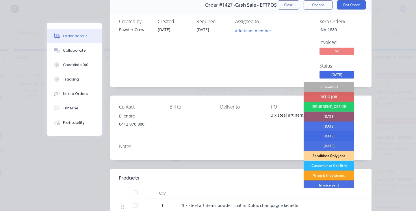
scroll to position [12, 0]
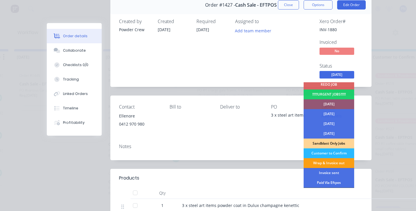
click at [324, 163] on div "Wrap & Invoice out" at bounding box center [329, 163] width 51 height 10
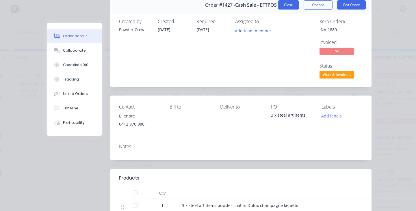
click at [294, 3] on button "Close" at bounding box center [288, 4] width 21 height 9
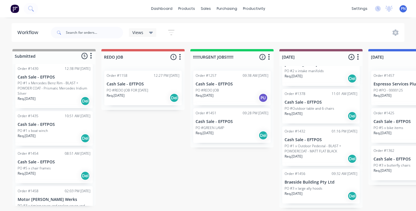
click at [60, 134] on div "Req. [DATE] Del" at bounding box center [54, 138] width 73 height 10
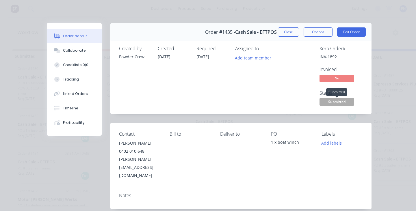
click at [337, 99] on span "Submitted" at bounding box center [336, 101] width 35 height 7
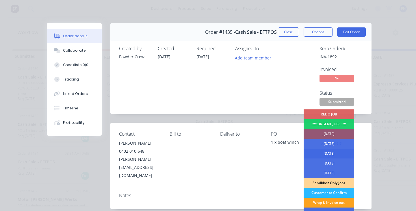
click at [324, 152] on div "[DATE]" at bounding box center [329, 154] width 51 height 10
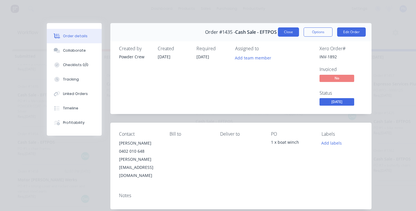
click at [292, 33] on button "Close" at bounding box center [288, 31] width 21 height 9
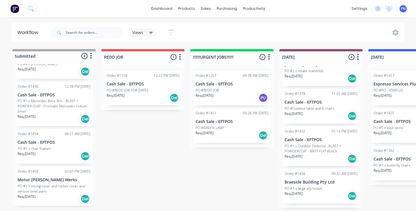
scroll to position [0, 0]
click at [66, 146] on div "PO #5 x chair frames" at bounding box center [54, 148] width 73 height 5
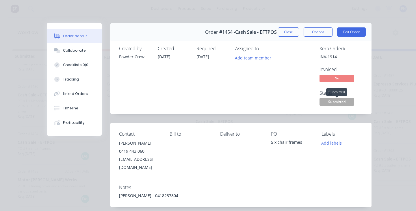
click at [343, 99] on span "Submitted" at bounding box center [336, 101] width 35 height 7
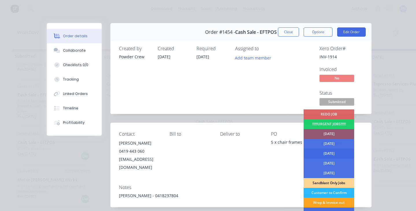
click at [324, 150] on div "[DATE]" at bounding box center [329, 154] width 51 height 10
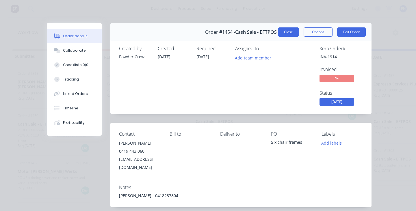
click at [291, 33] on button "Close" at bounding box center [288, 31] width 21 height 9
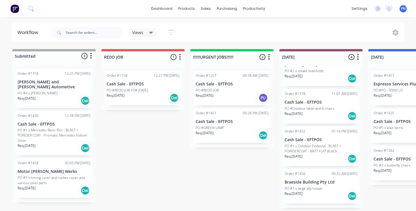
click at [60, 186] on div "Req. [DATE] Del" at bounding box center [54, 191] width 73 height 10
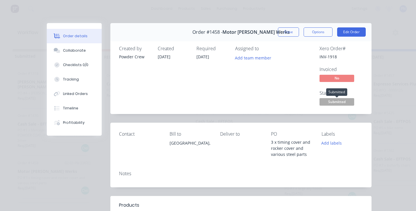
click at [336, 101] on span "Submitted" at bounding box center [336, 101] width 35 height 7
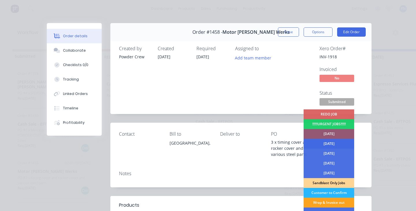
click at [328, 144] on div "[DATE]" at bounding box center [329, 144] width 51 height 10
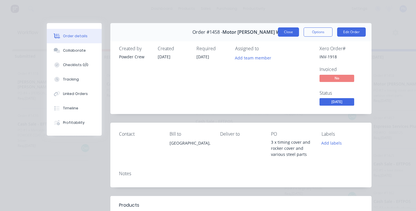
click at [291, 35] on button "Close" at bounding box center [288, 31] width 21 height 9
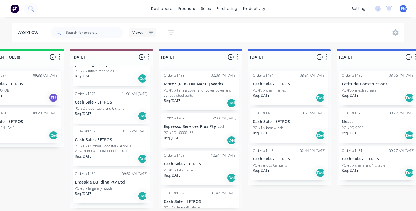
scroll to position [0, 235]
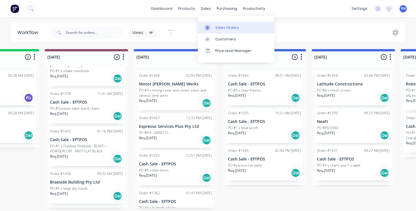
click at [222, 23] on link "Sales Orders" at bounding box center [236, 28] width 77 height 12
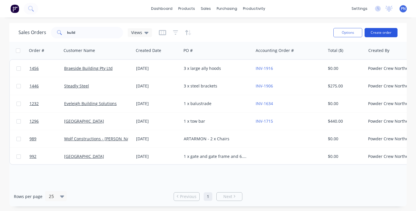
click at [384, 31] on button "Create order" at bounding box center [381, 32] width 33 height 9
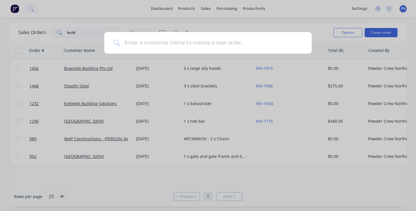
click at [248, 44] on input at bounding box center [211, 43] width 183 height 22
drag, startPoint x: 140, startPoint y: 43, endPoint x: 73, endPoint y: 43, distance: 66.1
click at [74, 43] on div "[EMAIL_ADDRESS][DOMAIN_NAME]" at bounding box center [208, 105] width 416 height 211
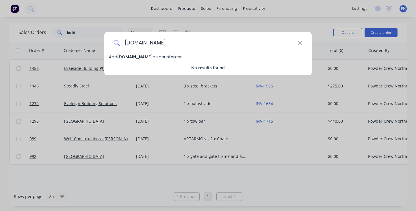
click at [148, 43] on input "[DOMAIN_NAME]" at bounding box center [209, 43] width 178 height 22
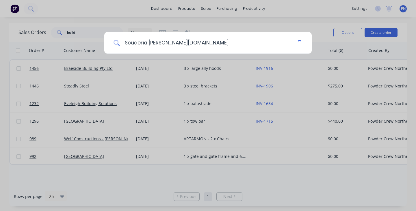
click at [154, 45] on input "Scuderia [PERSON_NAME][DOMAIN_NAME]" at bounding box center [208, 43] width 177 height 22
click at [185, 41] on input "Scuderia [PERSON_NAME][DOMAIN_NAME]" at bounding box center [208, 43] width 177 height 22
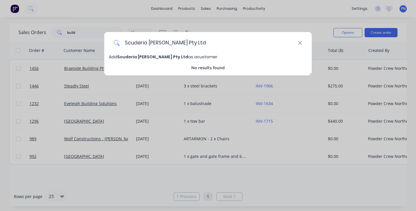
type input "Scuderia [PERSON_NAME] Pty Ltd"
click at [146, 56] on span "Scuderia [PERSON_NAME] Pty Ltd" at bounding box center [152, 57] width 71 height 6
select select "AU"
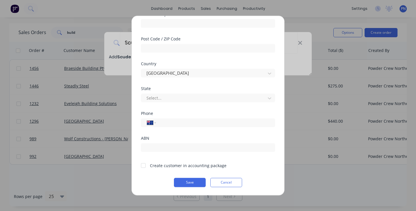
scroll to position [103, 0]
click at [177, 121] on input "(02)" at bounding box center [214, 122] width 109 height 7
paste input "8866 5366"
type input "[PHONE_NUMBER]"
click at [144, 166] on div at bounding box center [143, 166] width 12 height 12
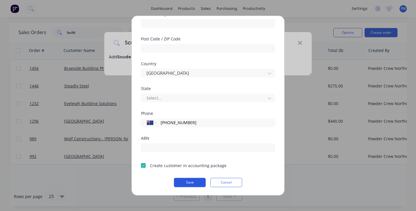
click at [193, 183] on button "Save" at bounding box center [190, 182] width 32 height 9
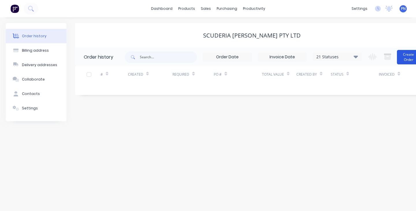
click at [405, 58] on button "Create Order" at bounding box center [408, 57] width 23 height 14
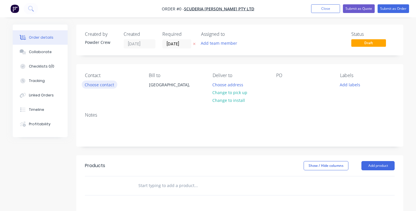
click at [97, 83] on button "Choose contact" at bounding box center [100, 85] width 36 height 8
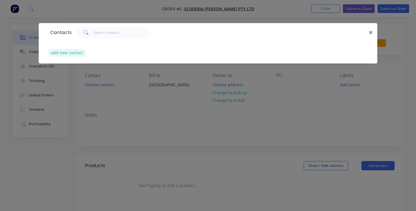
click at [78, 54] on button "add new contact" at bounding box center [67, 53] width 38 height 8
select select "AU"
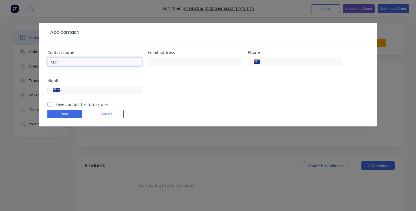
type input "Mal"
click at [94, 92] on input "tel" at bounding box center [100, 90] width 69 height 7
paste input "88665366"
click at [67, 91] on input "88665366" at bounding box center [100, 90] width 69 height 7
type input "[PHONE_NUMBER]"
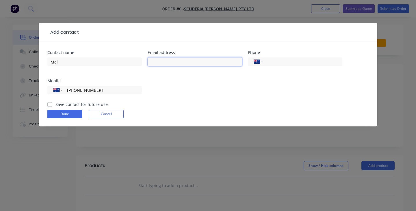
paste input "[EMAIL_ADDRESS][DOMAIN_NAME]"
click at [152, 62] on input "[EMAIL_ADDRESS][DOMAIN_NAME]" at bounding box center [195, 61] width 94 height 9
type input "[EMAIL_ADDRESS][DOMAIN_NAME]"
click at [67, 114] on button "Done" at bounding box center [64, 114] width 35 height 9
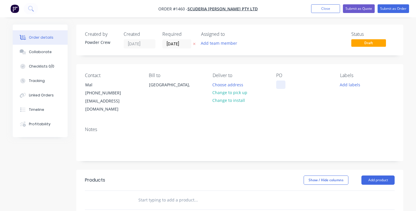
click at [279, 85] on div at bounding box center [280, 85] width 9 height 8
drag, startPoint x: 295, startPoint y: 92, endPoint x: 279, endPoint y: 83, distance: 18.5
click at [279, 83] on div "2 x Ferrari rocker covers" at bounding box center [303, 88] width 55 height 14
copy div "2 x Ferrari rocker covers"
click at [381, 176] on button "Add product" at bounding box center [377, 180] width 33 height 9
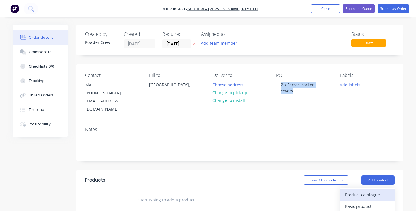
click at [369, 191] on div "Product catalogue" at bounding box center [367, 195] width 44 height 8
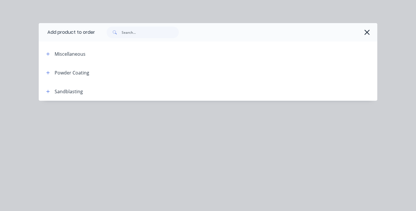
scroll to position [10, 0]
click at [368, 33] on icon "button" at bounding box center [366, 32] width 5 height 5
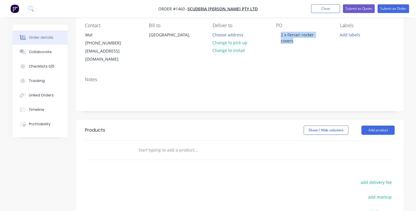
scroll to position [55, 0]
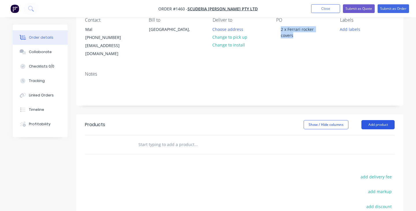
click at [377, 120] on button "Add product" at bounding box center [377, 124] width 33 height 9
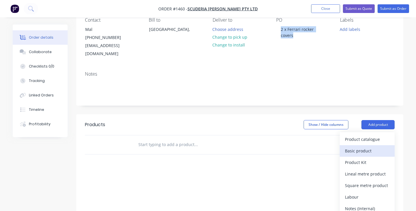
click at [364, 147] on div "Basic product" at bounding box center [367, 151] width 44 height 8
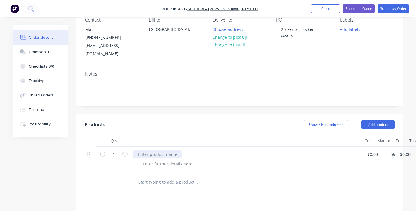
click at [168, 150] on div at bounding box center [157, 154] width 48 height 8
paste div
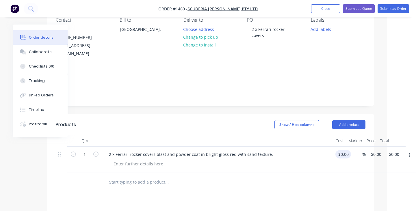
scroll to position [55, 23]
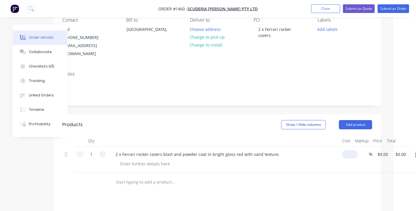
click at [341, 148] on div "$0.00" at bounding box center [349, 160] width 18 height 26
type input "$400.00"
click at [316, 150] on div "2 x Ferrari rocker covers blast and powder coat in bright gloss red with sand t…" at bounding box center [224, 154] width 226 height 8
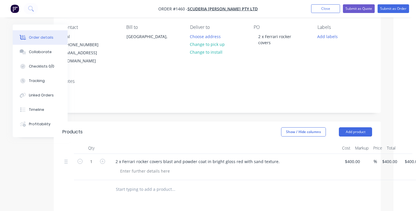
scroll to position [7, 23]
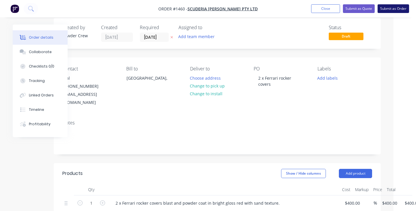
click at [387, 10] on button "Submit as Order" at bounding box center [393, 8] width 31 height 9
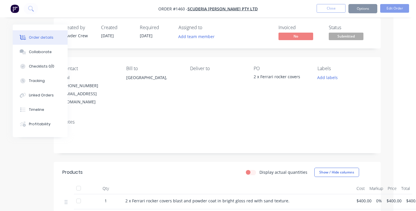
scroll to position [0, 0]
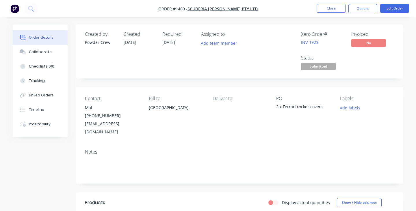
click at [321, 67] on span "Submitted" at bounding box center [318, 66] width 35 height 7
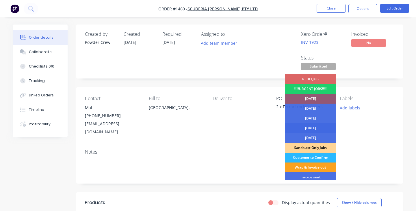
click at [314, 128] on div "[DATE]" at bounding box center [310, 128] width 51 height 10
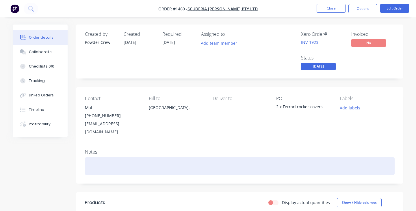
click at [124, 159] on div at bounding box center [240, 166] width 310 height 18
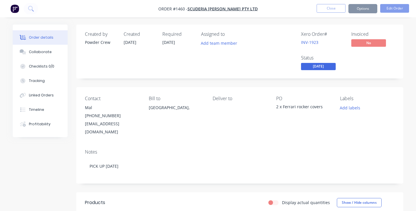
click at [276, 107] on div "2 x Ferrari rocker covers" at bounding box center [303, 108] width 55 height 8
click at [277, 108] on div "2 x Ferrari rocker covers" at bounding box center [303, 108] width 55 height 8
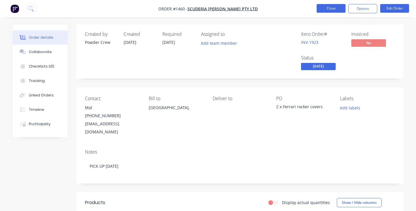
click at [335, 9] on button "Close" at bounding box center [331, 8] width 29 height 9
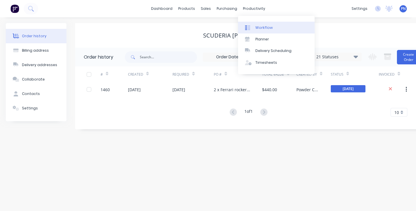
click at [266, 29] on div "Workflow" at bounding box center [263, 27] width 17 height 5
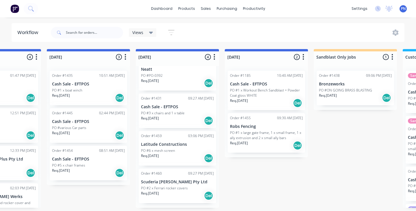
scroll to position [15, 0]
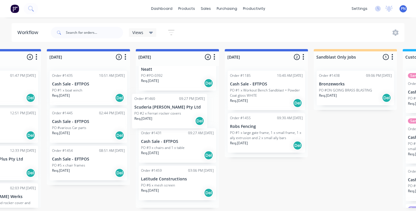
drag, startPoint x: 175, startPoint y: 183, endPoint x: 167, endPoint y: 107, distance: 76.9
click at [168, 107] on div "Order #1370 09:27 PM [DATE] Neatt PO #PO-0392 Req. [DATE] Del Order #1431 09:27…" at bounding box center [177, 137] width 83 height 142
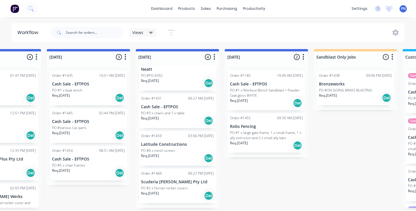
scroll to position [0, 410]
click at [183, 148] on div "PO #6 x mesh screen" at bounding box center [177, 150] width 73 height 5
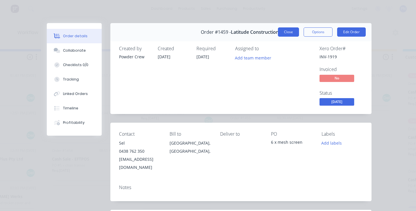
click at [288, 29] on button "Close" at bounding box center [288, 31] width 21 height 9
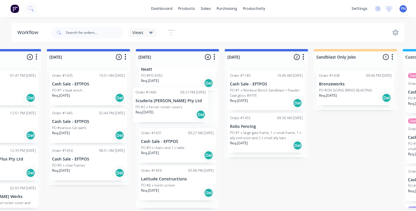
drag, startPoint x: 179, startPoint y: 188, endPoint x: 174, endPoint y: 104, distance: 83.9
click at [174, 104] on div "Order #1370 09:27 PM [DATE] Neatt PO #PO-0392 Req. [DATE] Del Order #1431 09:27…" at bounding box center [177, 137] width 83 height 142
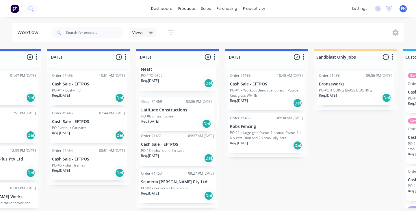
drag, startPoint x: 167, startPoint y: 150, endPoint x: 167, endPoint y: 114, distance: 36.1
click at [167, 114] on div "Order #1370 09:27 PM [DATE] Neatt PO #PO-0392 Req. [DATE] Del Order #1431 09:27…" at bounding box center [177, 137] width 83 height 142
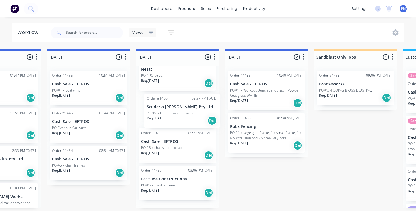
drag, startPoint x: 164, startPoint y: 184, endPoint x: 170, endPoint y: 105, distance: 79.4
click at [170, 105] on div "Order #1370 09:27 PM [DATE] Neatt PO #PO-0392 Req. [DATE] Del Order #1431 09:27…" at bounding box center [177, 137] width 83 height 142
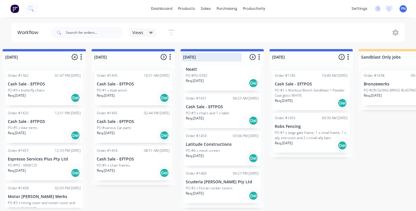
scroll to position [0, 374]
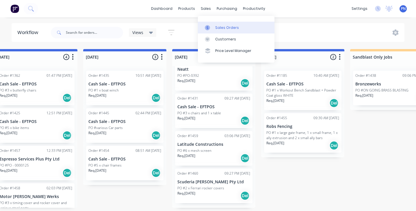
click at [221, 27] on div "Sales Orders" at bounding box center [227, 27] width 24 height 5
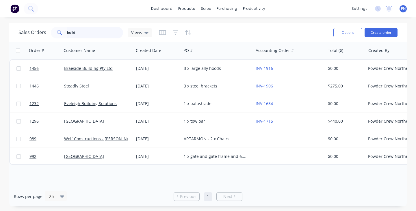
click at [100, 32] on input "build" at bounding box center [95, 33] width 56 height 12
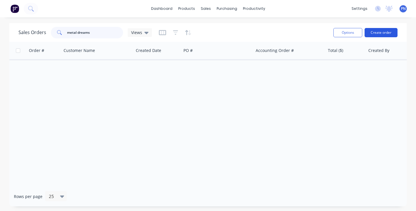
type input "metal dreams"
click at [377, 32] on button "Create order" at bounding box center [381, 32] width 33 height 9
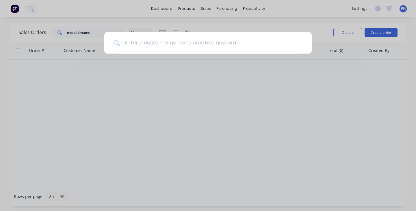
click at [204, 10] on div at bounding box center [208, 105] width 416 height 211
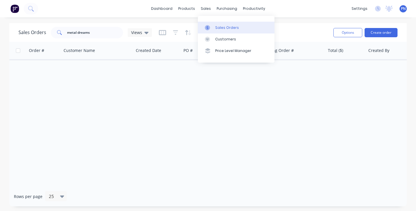
click at [217, 28] on div "Sales Orders" at bounding box center [227, 27] width 24 height 5
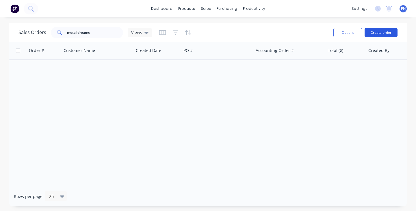
click at [379, 31] on button "Create order" at bounding box center [381, 32] width 33 height 9
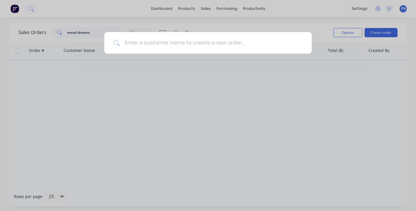
click at [285, 40] on input at bounding box center [211, 43] width 183 height 22
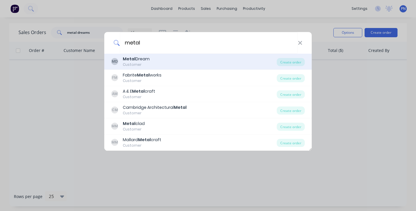
type input "metal"
click at [178, 58] on div "MD Metal Dream Customer" at bounding box center [194, 61] width 166 height 11
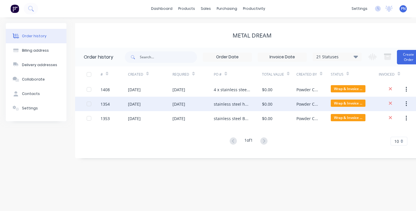
scroll to position [0, 12]
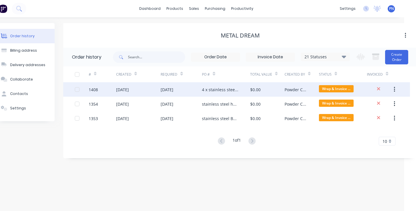
click at [195, 89] on div "[DATE]" at bounding box center [181, 89] width 41 height 14
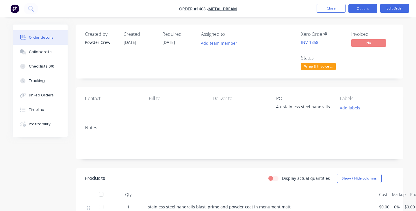
click at [355, 9] on button "Options" at bounding box center [362, 8] width 29 height 9
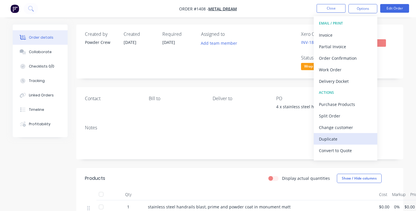
click at [335, 141] on div "Duplicate" at bounding box center [345, 139] width 53 height 8
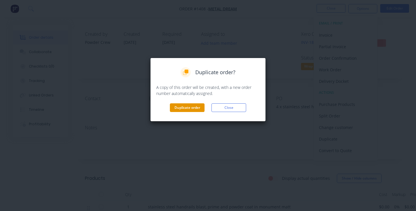
click at [189, 108] on button "Duplicate order" at bounding box center [187, 107] width 35 height 9
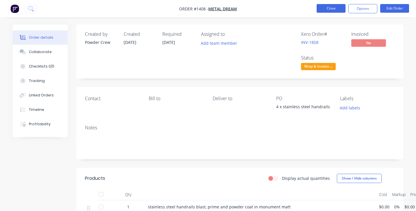
click at [329, 10] on button "Close" at bounding box center [331, 8] width 29 height 9
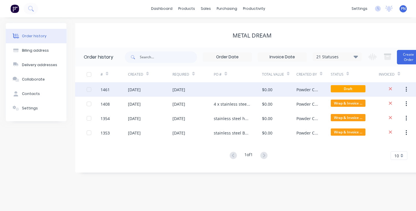
click at [230, 91] on div at bounding box center [238, 89] width 48 height 14
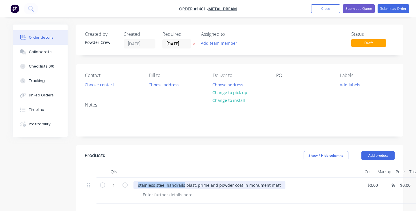
drag, startPoint x: 137, startPoint y: 186, endPoint x: 183, endPoint y: 185, distance: 45.6
click at [183, 185] on div "stainless steel handrails blast, prime and powder coat in monument matt" at bounding box center [209, 185] width 152 height 8
copy div "stainless steel handrails"
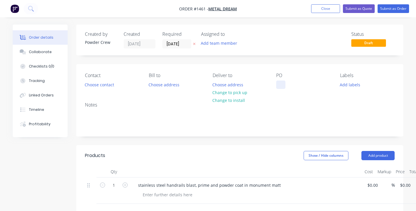
click at [281, 84] on div at bounding box center [280, 85] width 9 height 8
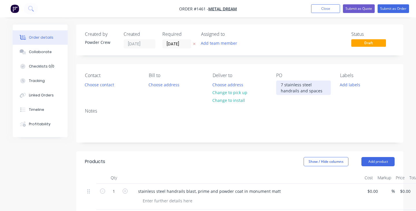
drag, startPoint x: 323, startPoint y: 92, endPoint x: 279, endPoint y: 85, distance: 44.2
click at [279, 85] on div "7 stainless steel handrails and spaces" at bounding box center [303, 88] width 55 height 14
click at [285, 87] on div "7 stainless steel handrails and spaces" at bounding box center [303, 88] width 55 height 14
drag, startPoint x: 324, startPoint y: 92, endPoint x: 273, endPoint y: 79, distance: 52.8
click at [273, 79] on div "Contact Choose contact [PERSON_NAME] to Choose address Deliver to Choose addres…" at bounding box center [239, 84] width 327 height 40
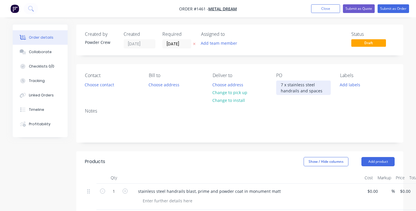
copy div "7 x stainless steel handrails and spaces"
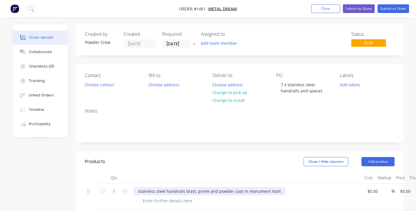
click at [138, 192] on div "stainless steel handrails blast, prime and powder coat in monument matt" at bounding box center [209, 191] width 152 height 8
paste div
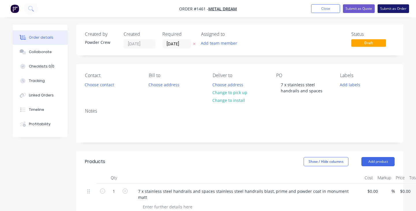
click at [391, 8] on button "Submit as Order" at bounding box center [393, 8] width 31 height 9
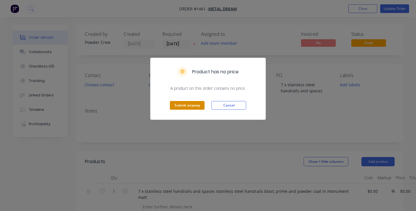
click at [193, 105] on button "Submit anyway" at bounding box center [187, 105] width 35 height 9
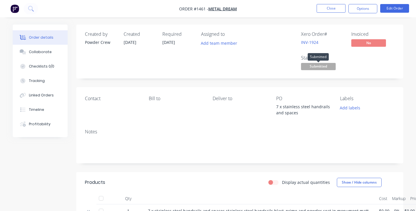
click at [315, 65] on span "Submitted" at bounding box center [318, 66] width 35 height 7
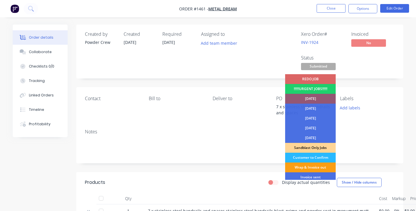
click at [313, 168] on div "Wrap & Invoice out" at bounding box center [310, 168] width 51 height 10
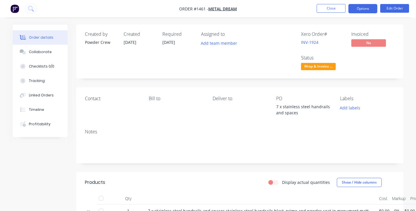
click at [365, 9] on button "Options" at bounding box center [362, 8] width 29 height 9
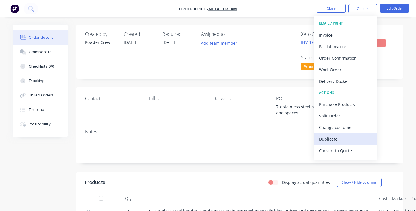
click at [335, 136] on div "Duplicate" at bounding box center [345, 139] width 53 height 8
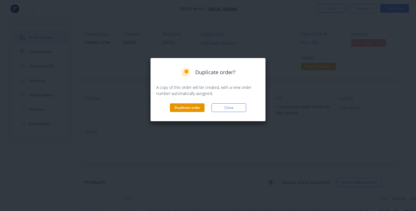
click at [196, 105] on button "Duplicate order" at bounding box center [187, 107] width 35 height 9
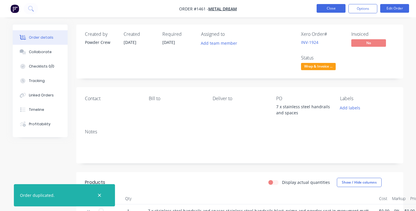
click at [332, 6] on button "Close" at bounding box center [331, 8] width 29 height 9
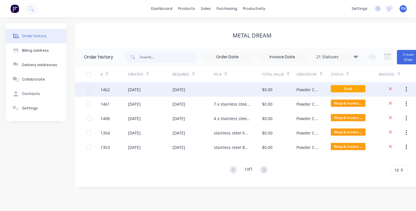
click at [214, 88] on div at bounding box center [238, 89] width 48 height 14
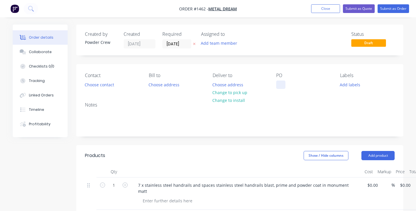
click at [282, 85] on div at bounding box center [280, 85] width 9 height 8
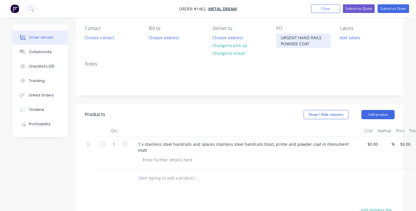
scroll to position [49, 0]
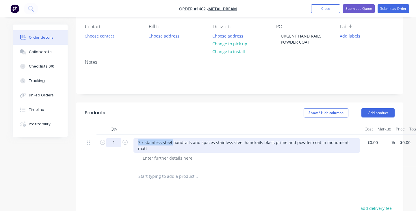
drag, startPoint x: 172, startPoint y: 143, endPoint x: 121, endPoint y: 142, distance: 50.6
click at [120, 142] on div "1 7 x stainless steel handrails and spaces stainless steel handrails blast, pri…" at bounding box center [240, 151] width 310 height 32
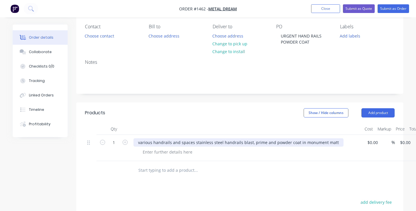
click at [194, 143] on div "various handrails and spaces stainless steel handrails blast, prime and powder …" at bounding box center [238, 142] width 210 height 8
click at [218, 144] on div "various handrails and gates stainless steel handrails blast, prime and powder c…" at bounding box center [236, 142] width 207 height 8
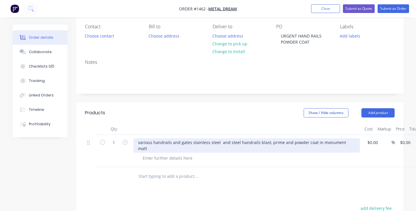
click at [256, 141] on div "various handrails and gates stainless steel and steel handrails blast, prime an…" at bounding box center [246, 145] width 226 height 14
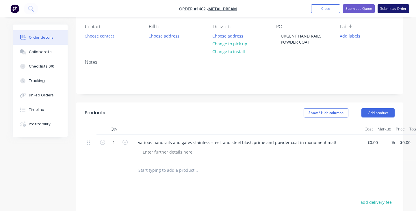
click at [395, 9] on button "Submit as Order" at bounding box center [393, 8] width 31 height 9
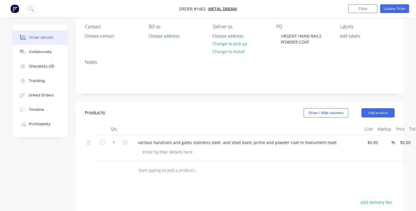
scroll to position [0, 0]
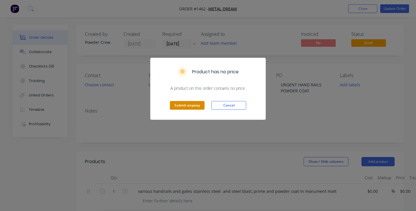
click at [189, 106] on button "Submit anyway" at bounding box center [187, 105] width 35 height 9
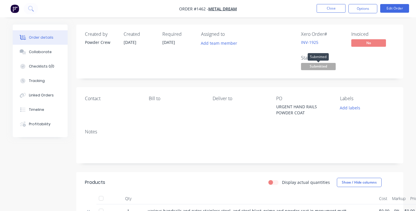
click at [319, 67] on span "Submitted" at bounding box center [318, 66] width 35 height 7
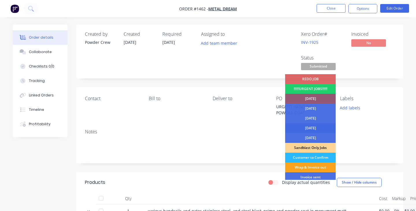
click at [312, 129] on div "[DATE]" at bounding box center [310, 128] width 51 height 10
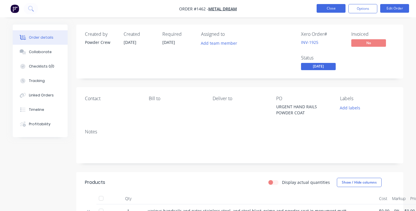
click at [330, 5] on button "Close" at bounding box center [331, 8] width 29 height 9
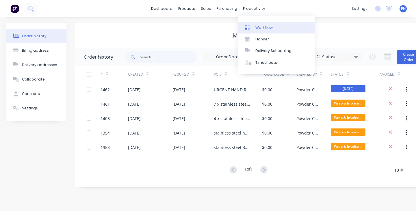
click at [260, 27] on div "Workflow" at bounding box center [263, 27] width 17 height 5
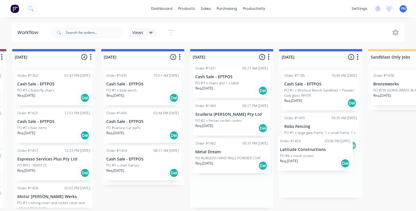
scroll to position [0, 361]
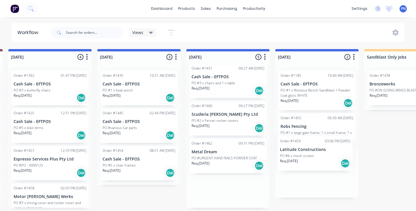
drag, startPoint x: 230, startPoint y: 125, endPoint x: 314, endPoint y: 157, distance: 89.7
click at [314, 157] on div "Submitted 2 Status colour #ADADAD hex #ADADAD Save Cancel Summaries Total order…" at bounding box center [327, 128] width 1382 height 159
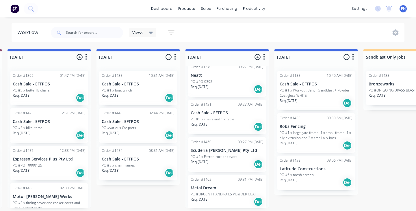
scroll to position [10, 0]
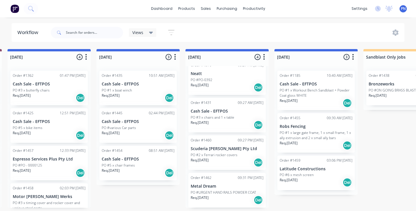
click at [224, 120] on div "Req. [DATE] Del" at bounding box center [227, 125] width 73 height 10
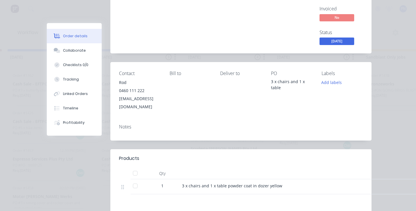
scroll to position [70, 0]
